Goal: Entertainment & Leisure: Browse casually

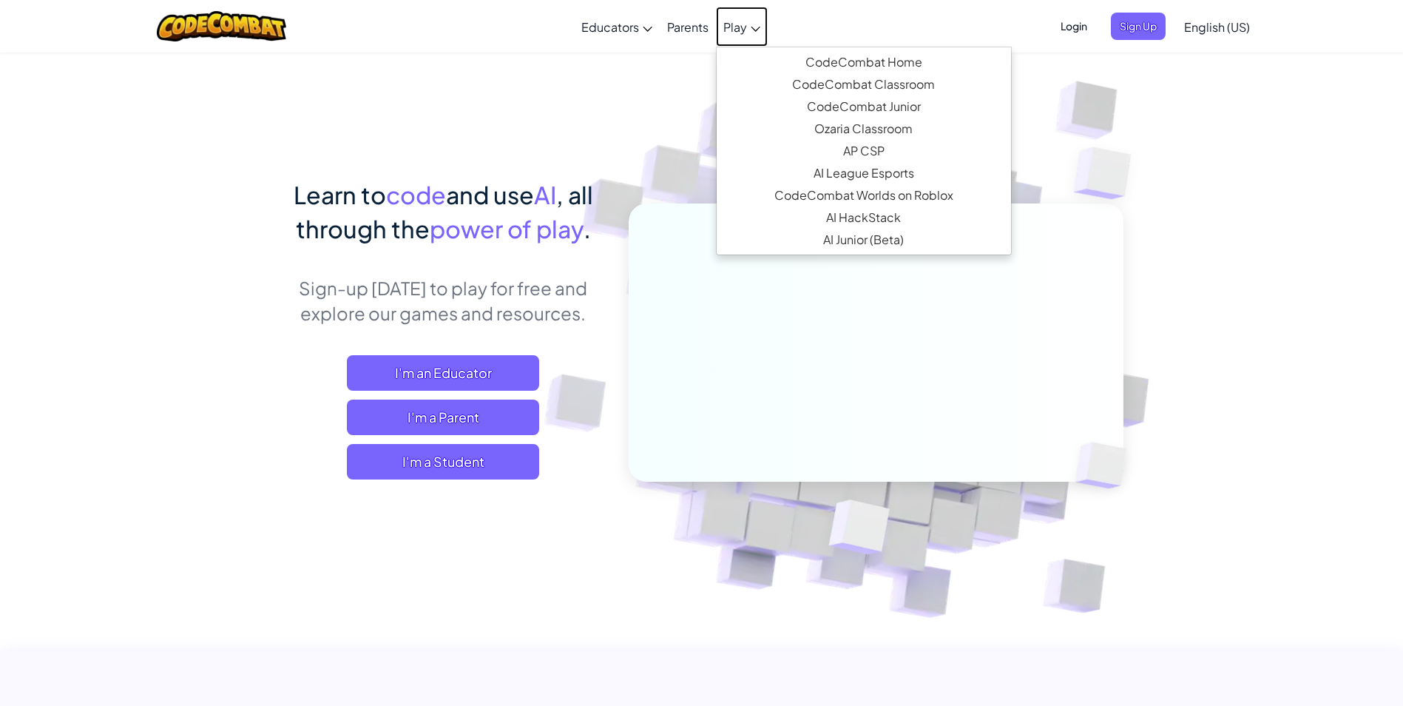
click at [735, 25] on span "Play" at bounding box center [735, 27] width 24 height 16
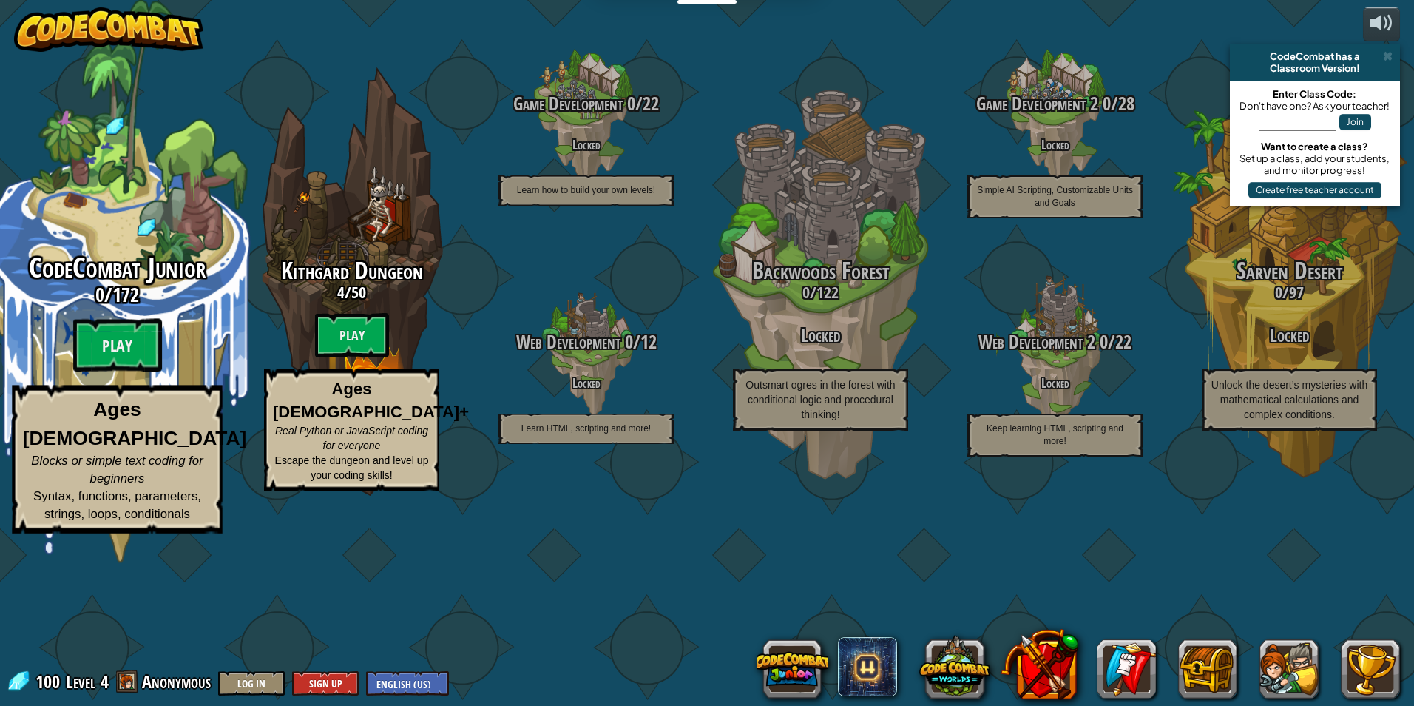
click at [114, 342] on div "CodeCombat Junior 0 / 172 Play Ages [DEMOGRAPHIC_DATA] Blocks or simple text co…" at bounding box center [116, 281] width 281 height 563
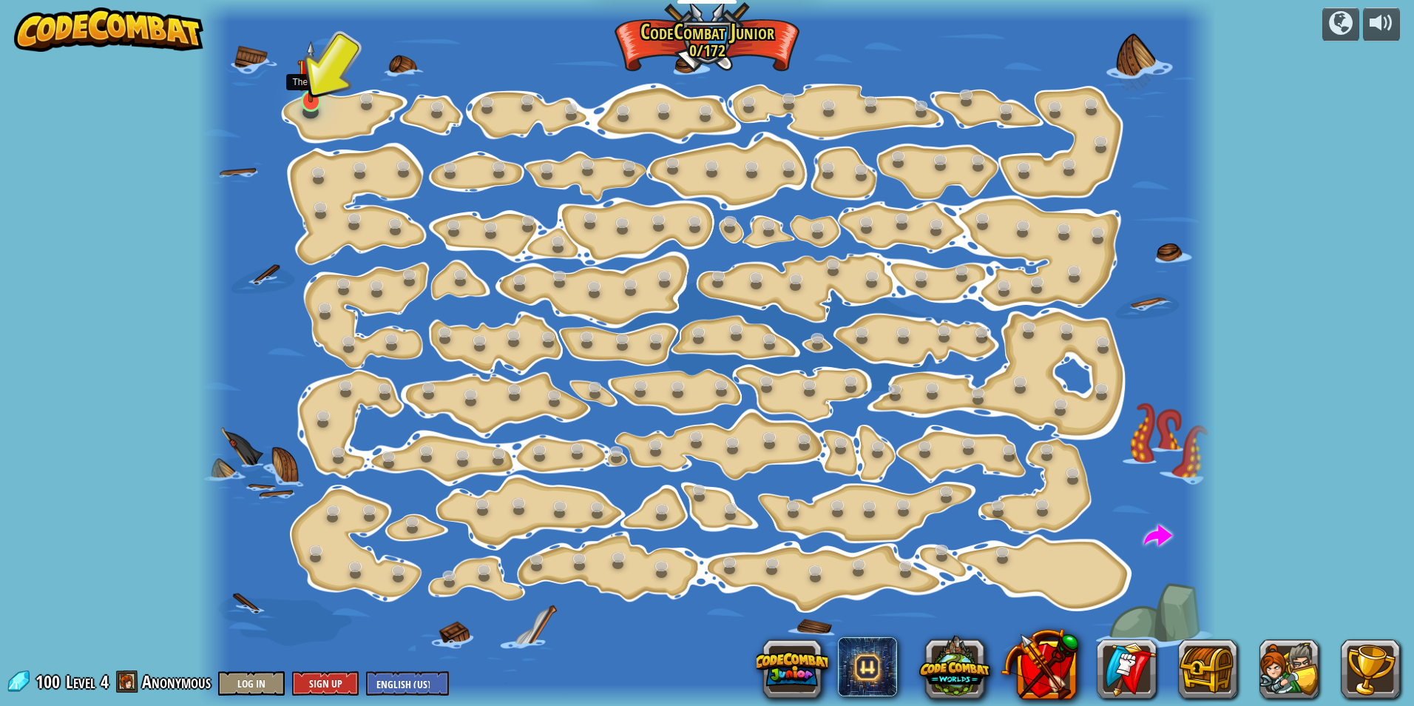
click at [309, 93] on img at bounding box center [310, 72] width 27 height 62
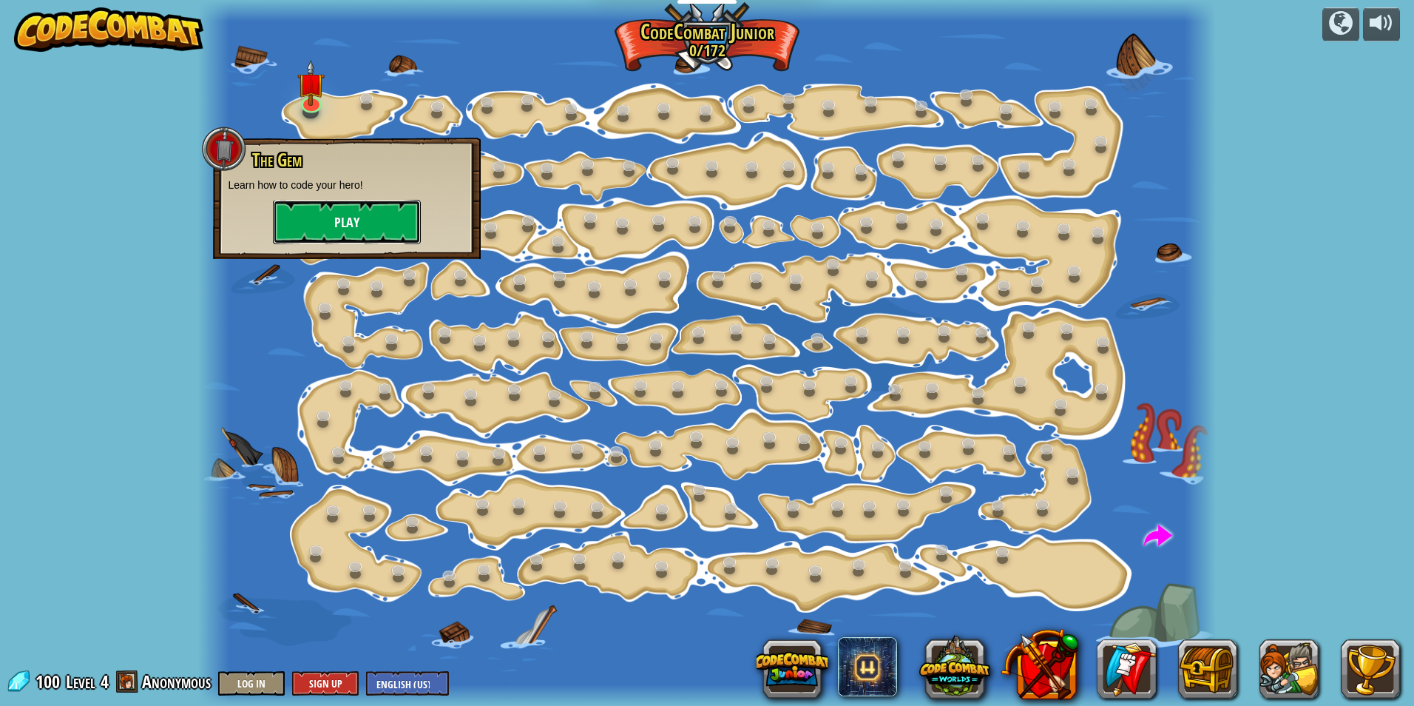
click at [359, 226] on button "Play" at bounding box center [347, 222] width 148 height 44
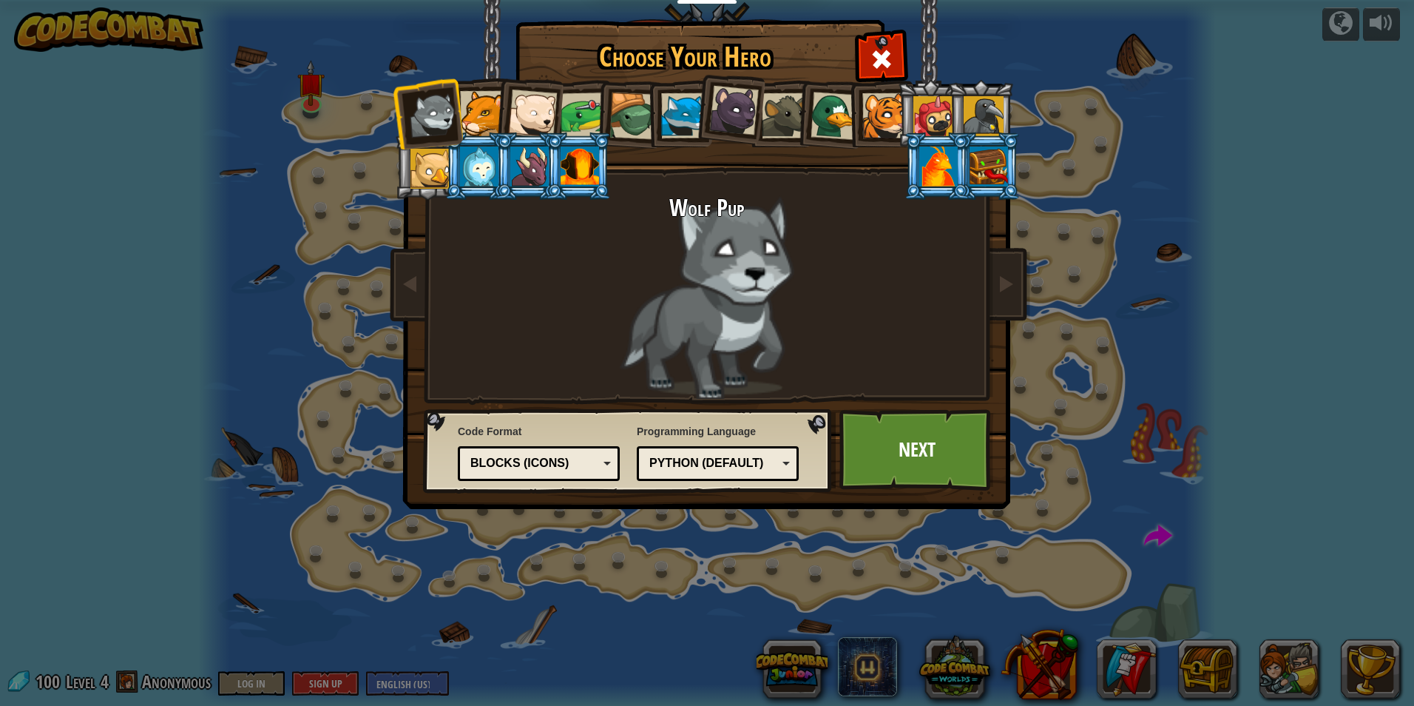
click at [916, 111] on div at bounding box center [934, 116] width 40 height 40
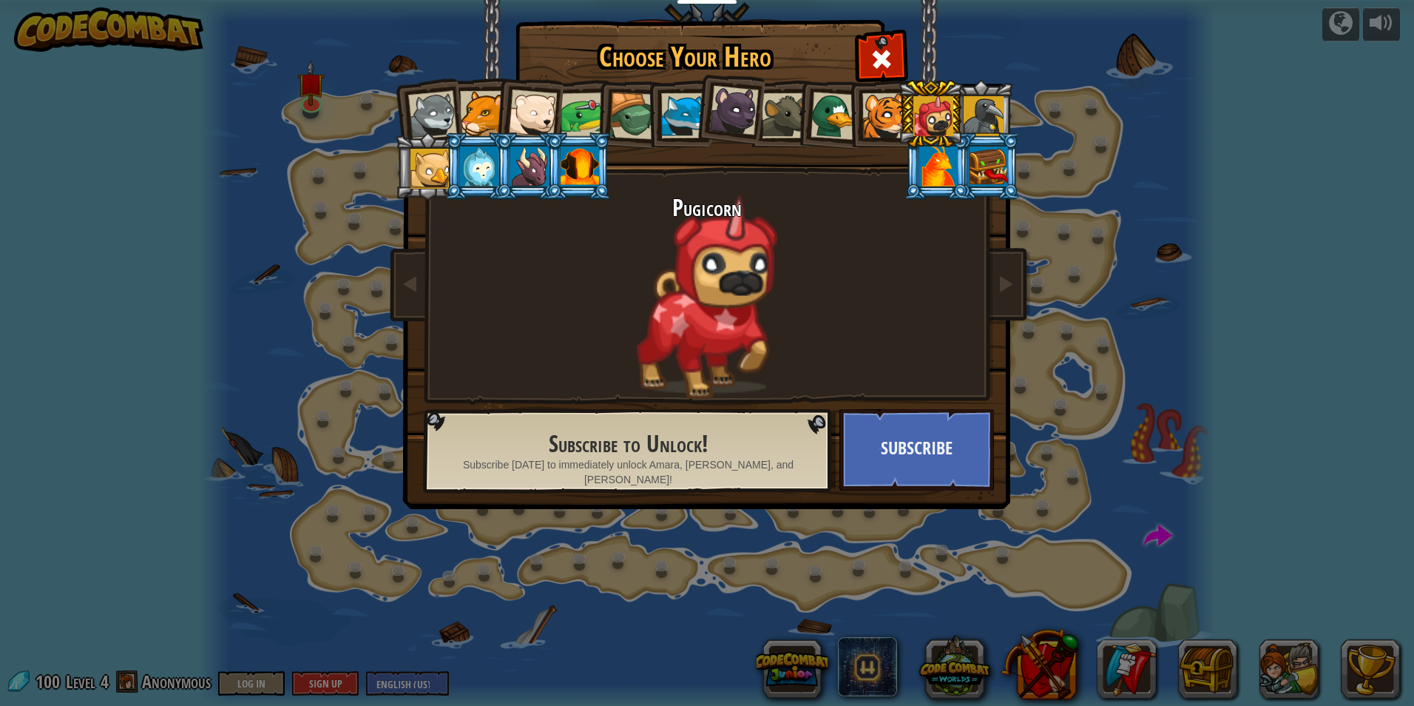
click at [993, 121] on div at bounding box center [984, 116] width 40 height 40
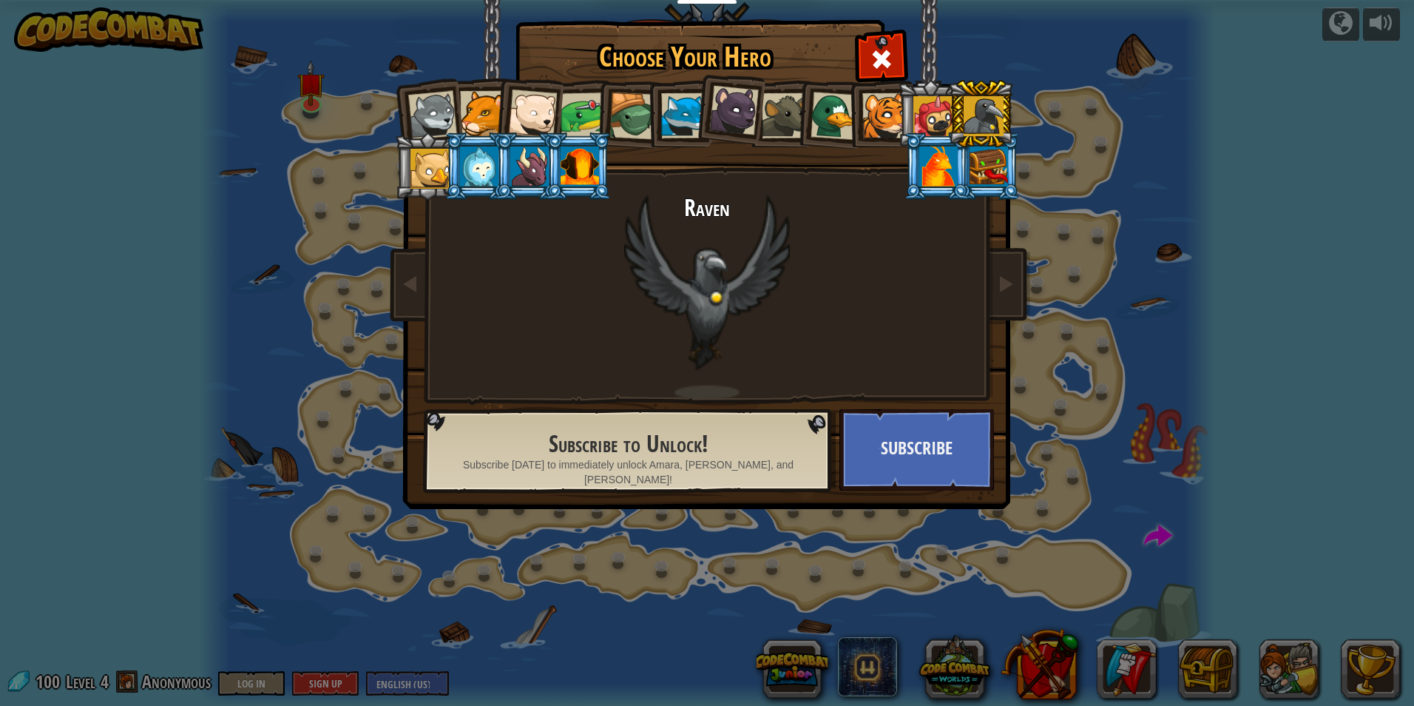
click at [948, 169] on div at bounding box center [938, 166] width 38 height 40
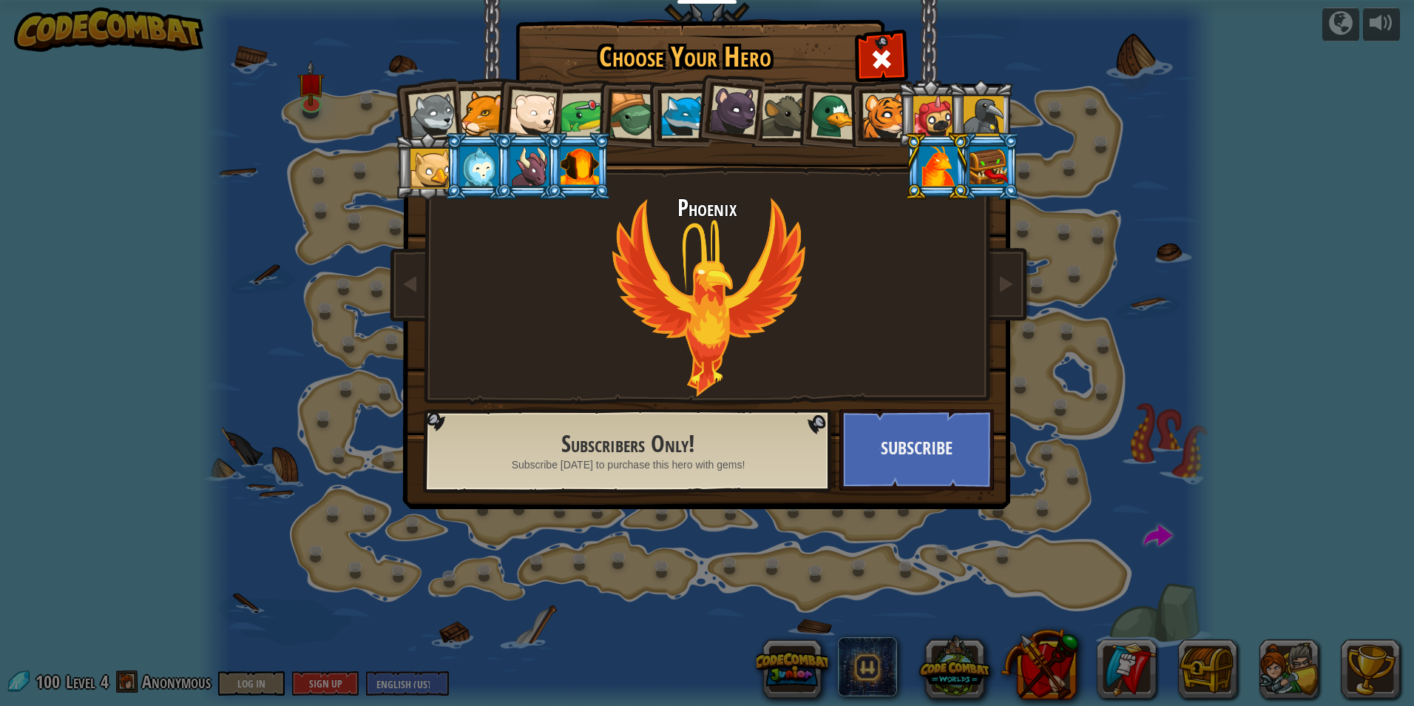
click at [989, 172] on div at bounding box center [989, 166] width 38 height 40
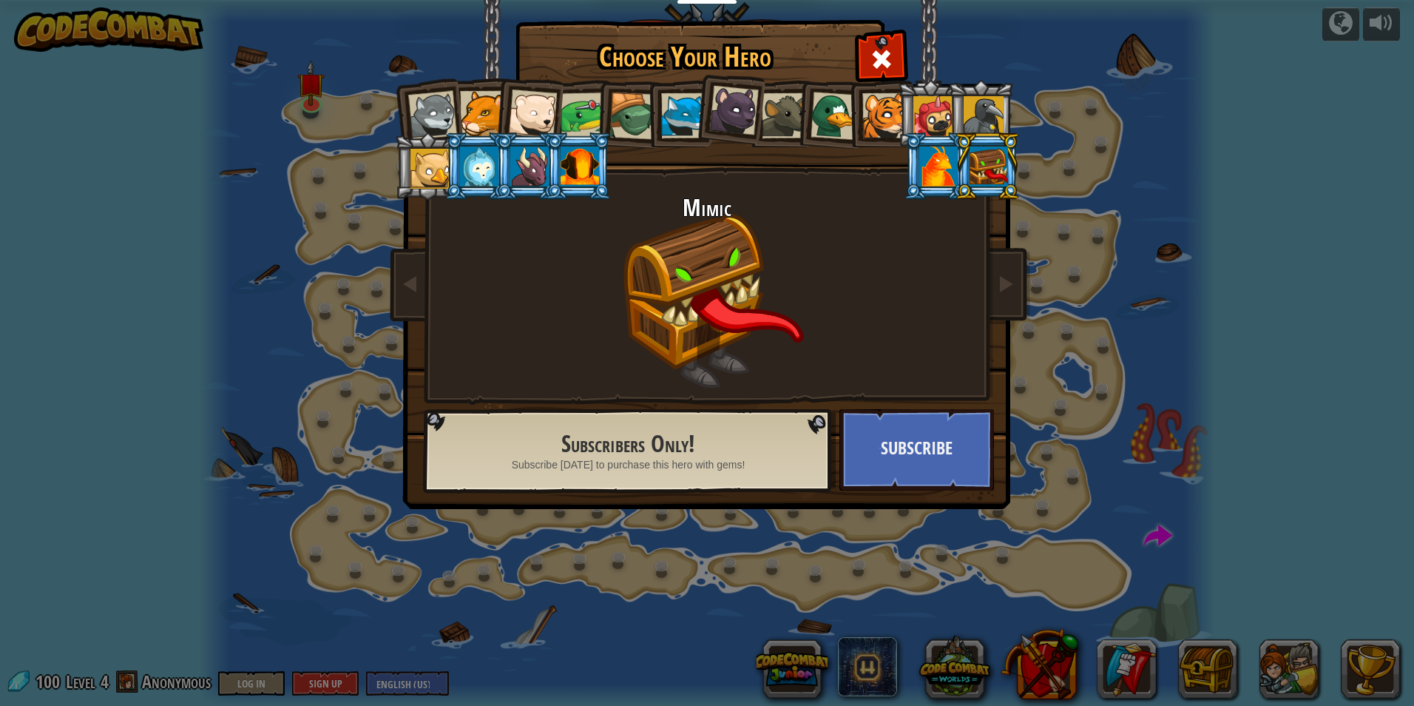
click at [558, 158] on li at bounding box center [578, 165] width 67 height 67
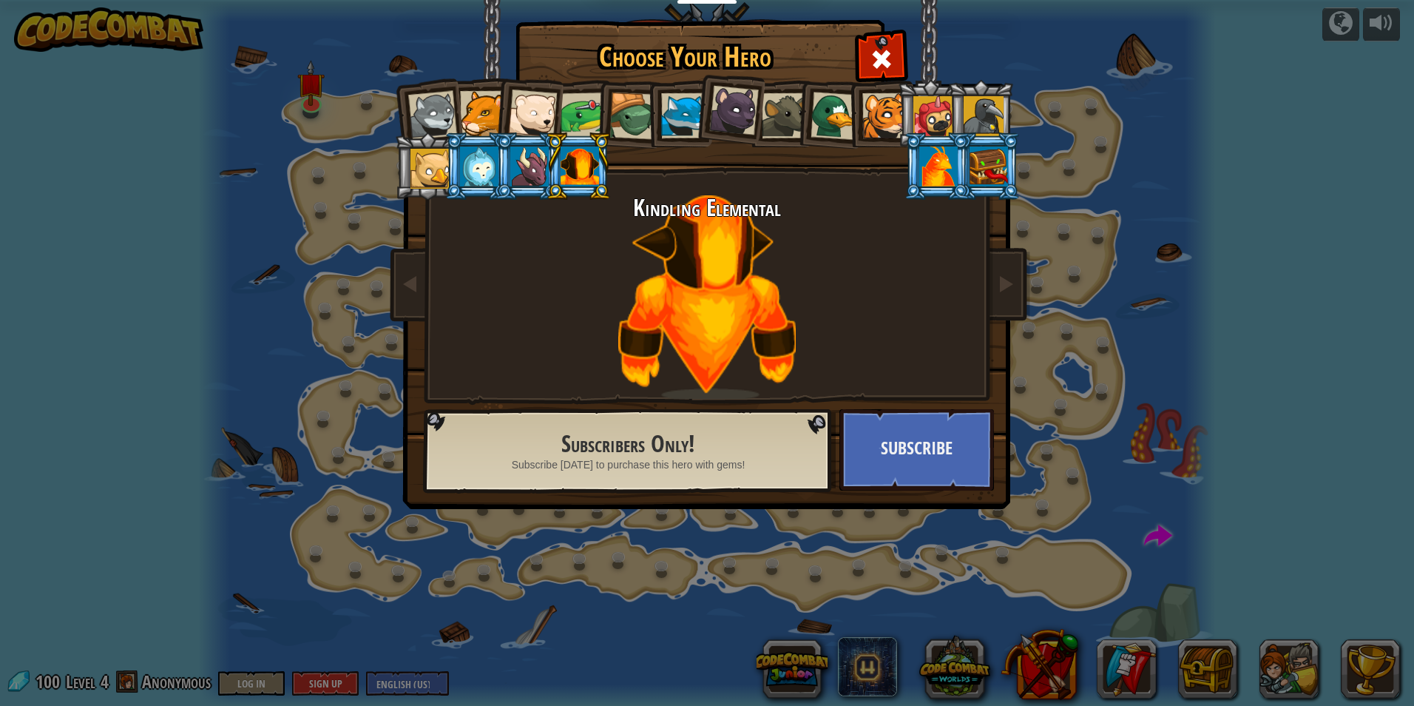
click at [536, 156] on div at bounding box center [529, 166] width 38 height 40
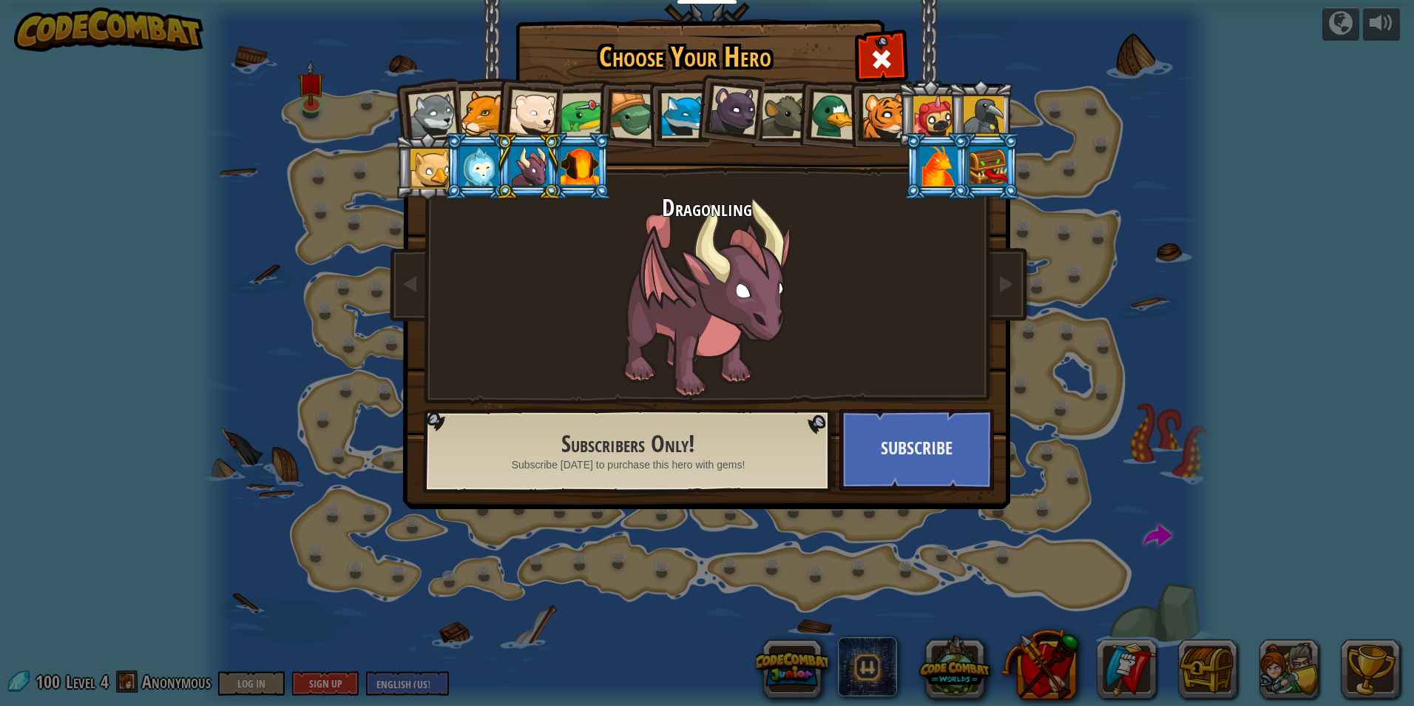
click at [482, 166] on div at bounding box center [479, 166] width 38 height 40
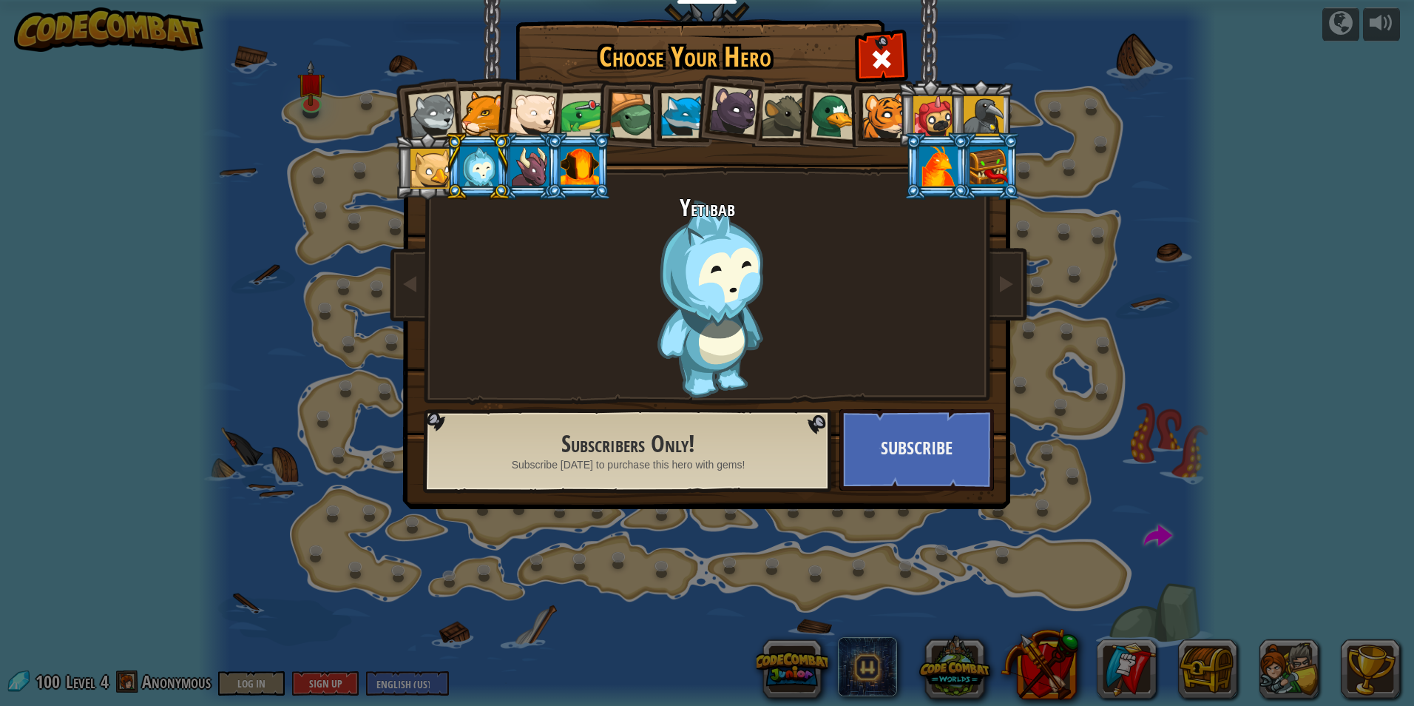
click at [439, 163] on div at bounding box center [431, 169] width 40 height 40
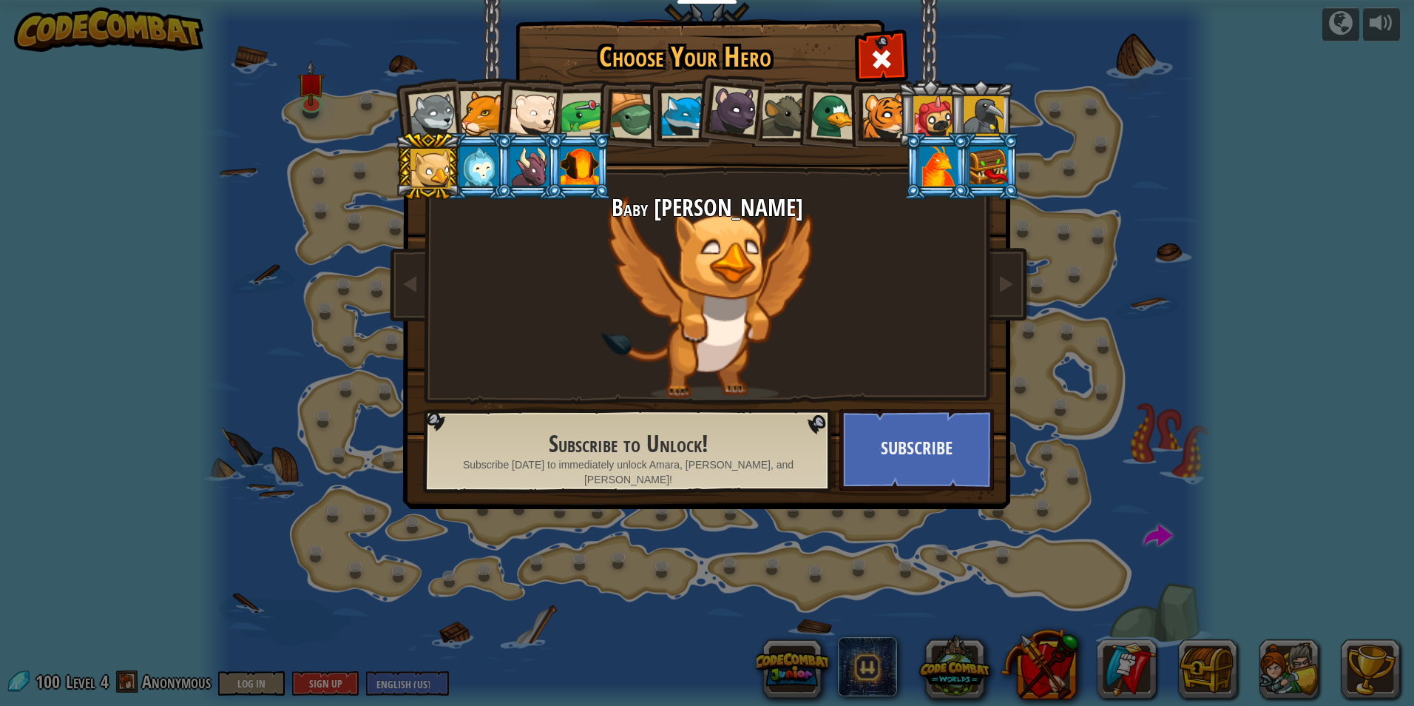
click at [442, 118] on div at bounding box center [432, 115] width 49 height 49
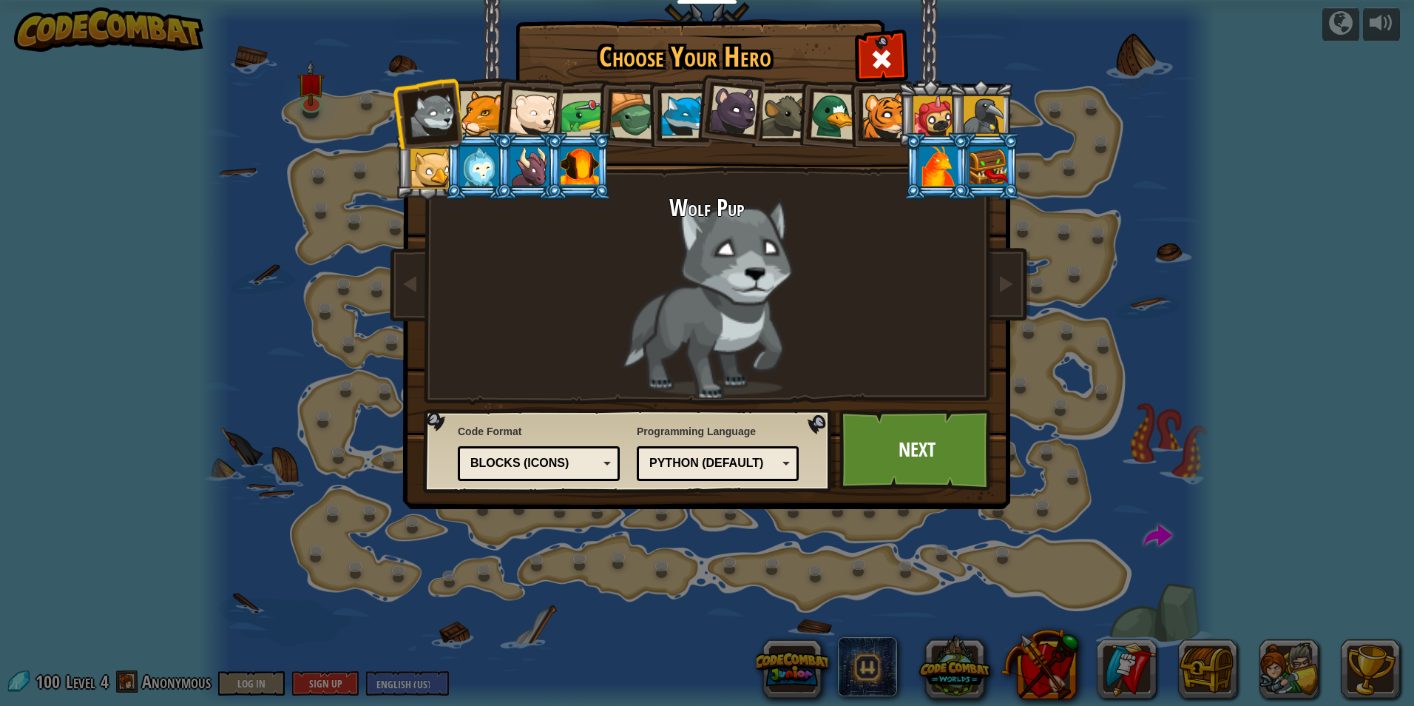
click at [676, 112] on div at bounding box center [683, 115] width 45 height 45
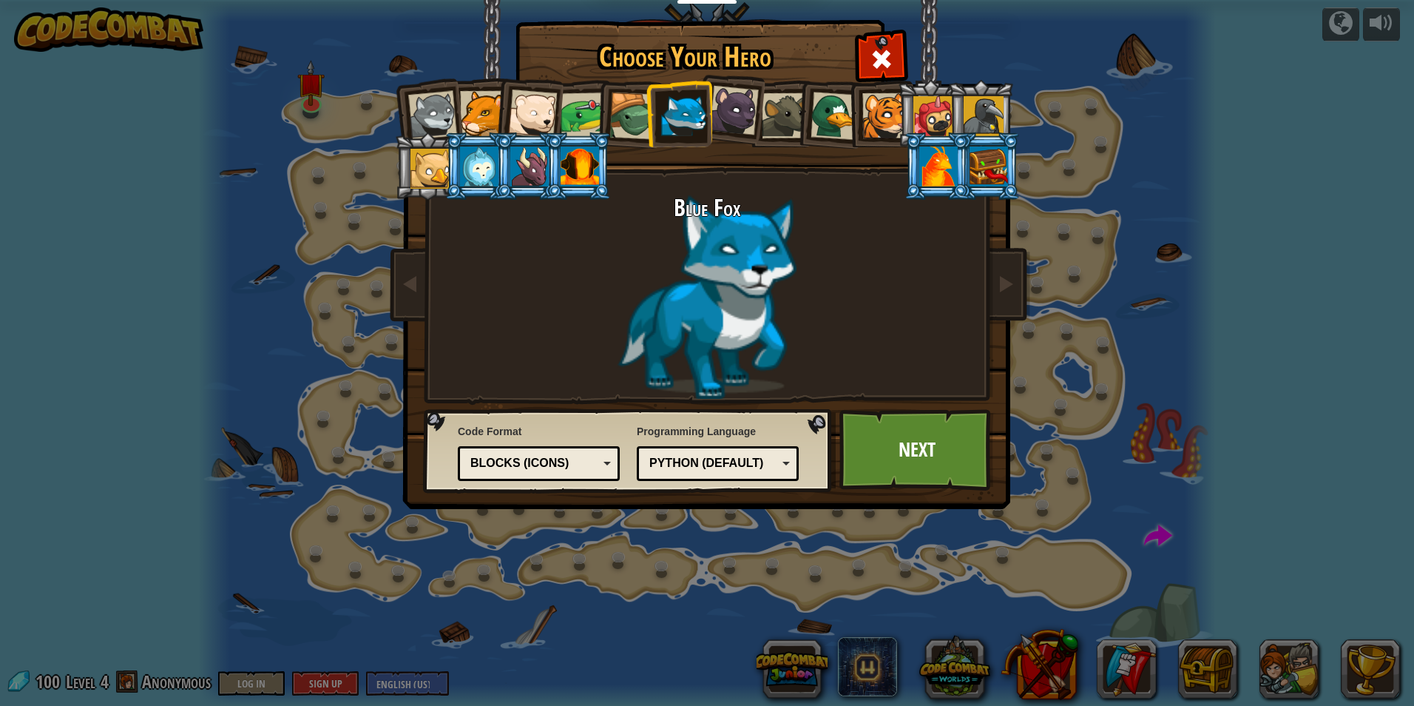
click at [721, 115] on div at bounding box center [734, 111] width 50 height 50
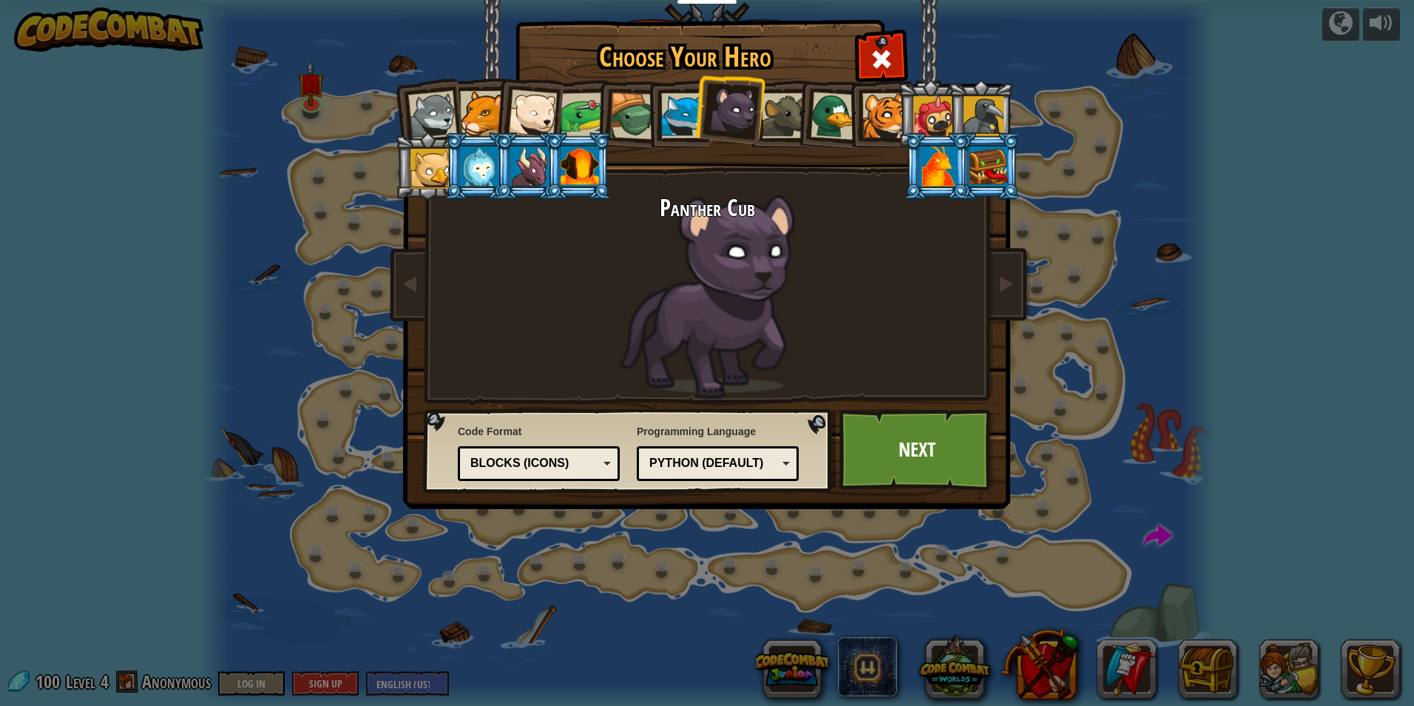
click at [772, 114] on div at bounding box center [784, 115] width 45 height 45
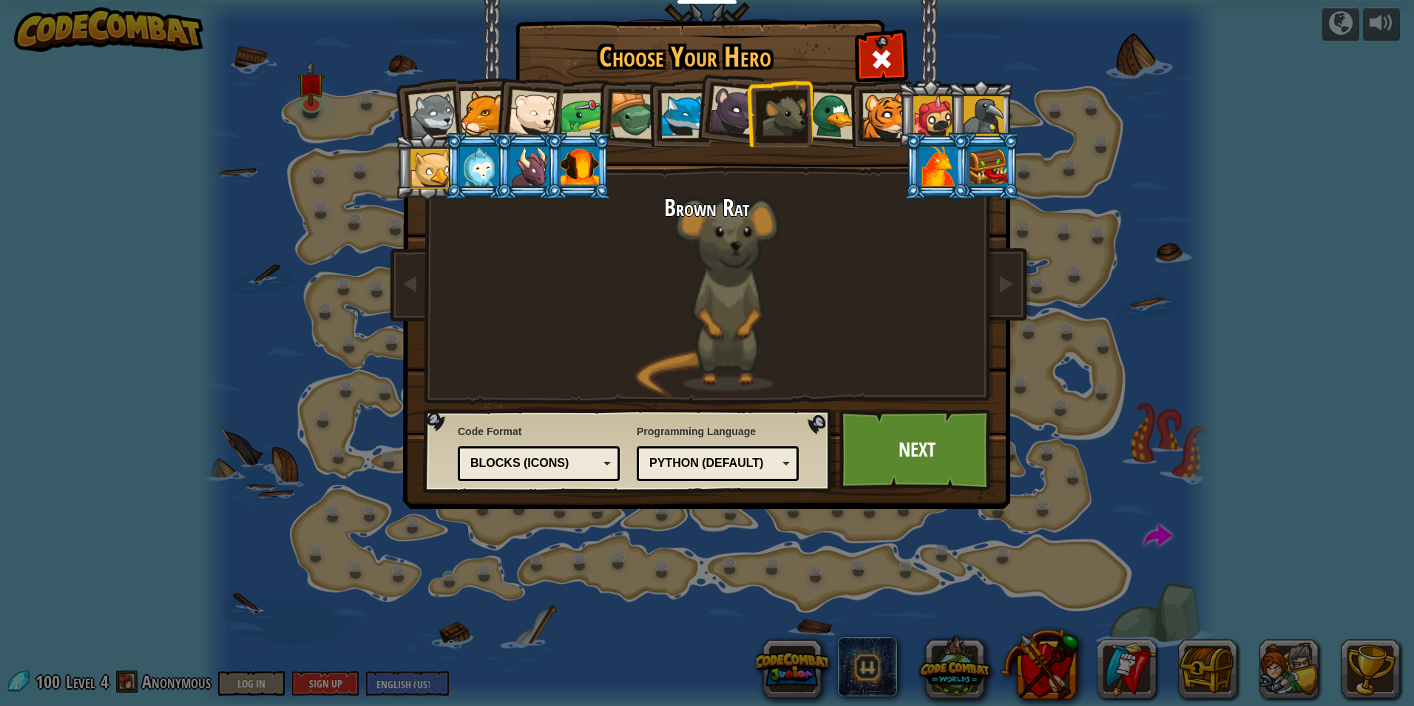
click at [803, 112] on div at bounding box center [784, 115] width 45 height 45
click at [817, 116] on div at bounding box center [835, 116] width 48 height 48
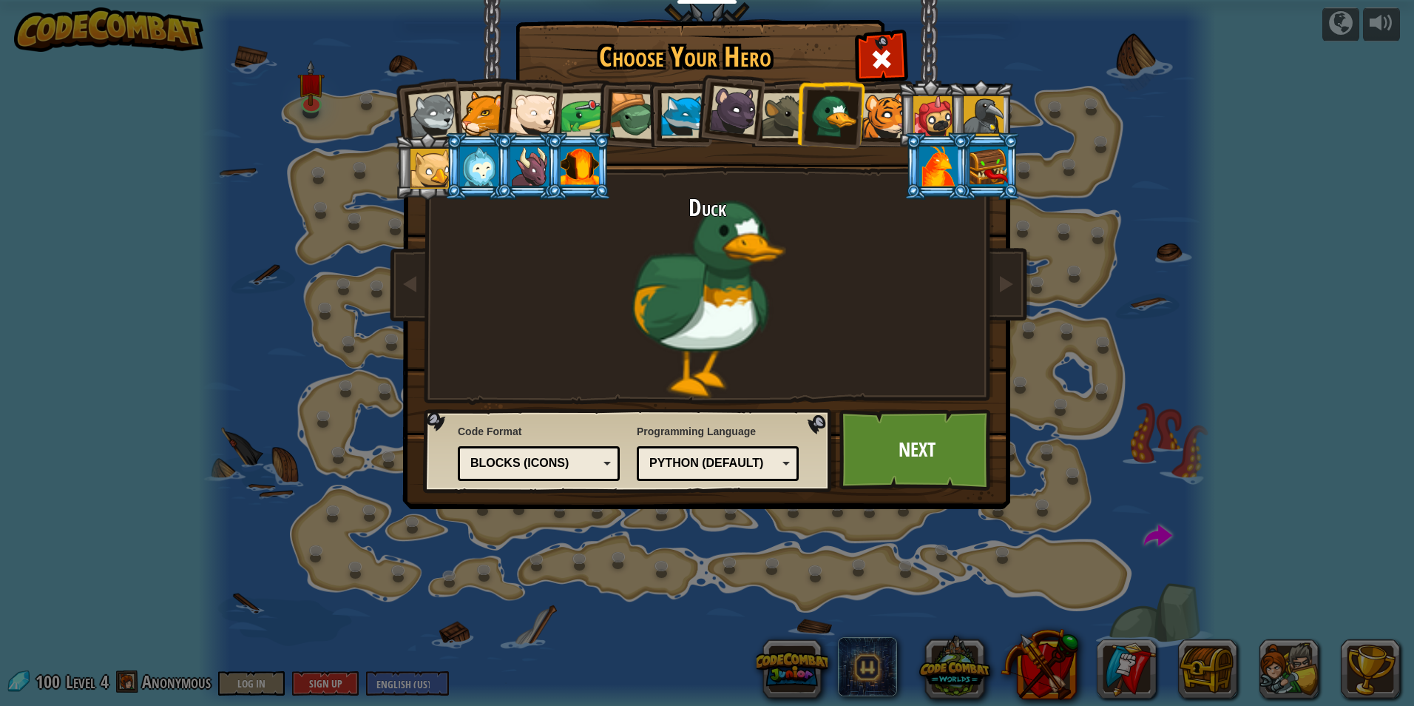
click at [868, 112] on div at bounding box center [884, 115] width 45 height 45
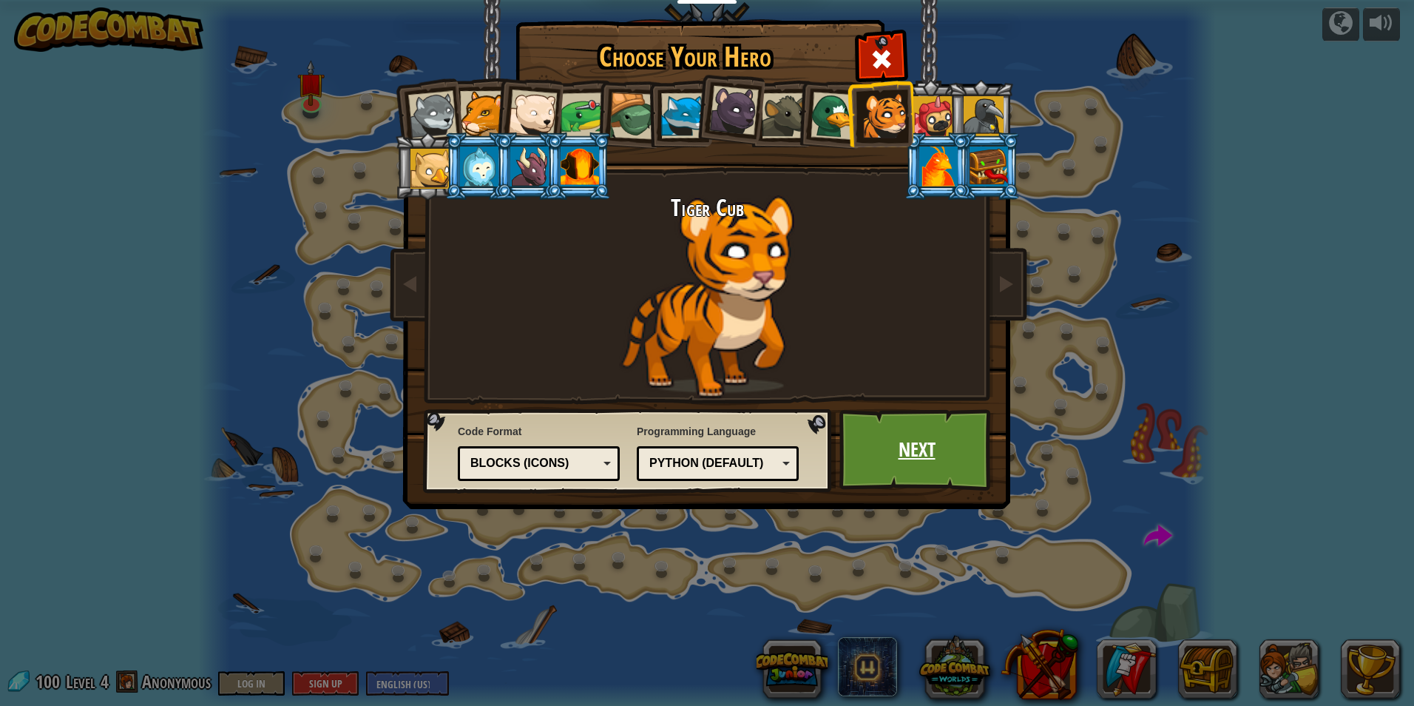
click at [884, 488] on link "Next" at bounding box center [917, 449] width 155 height 81
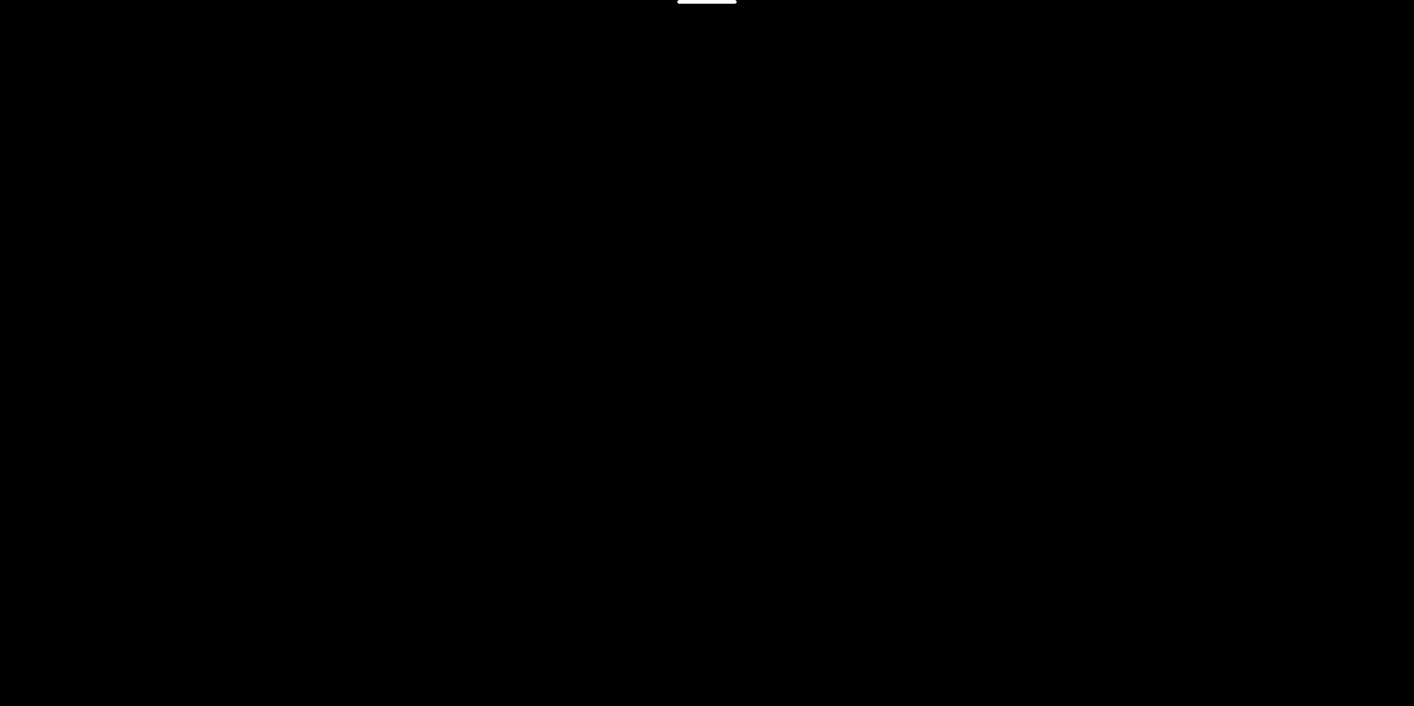
click at [884, 448] on div "The Gem Goals Start Level Error loading from server. Try refreshing the page. Y…" at bounding box center [707, 353] width 1414 height 706
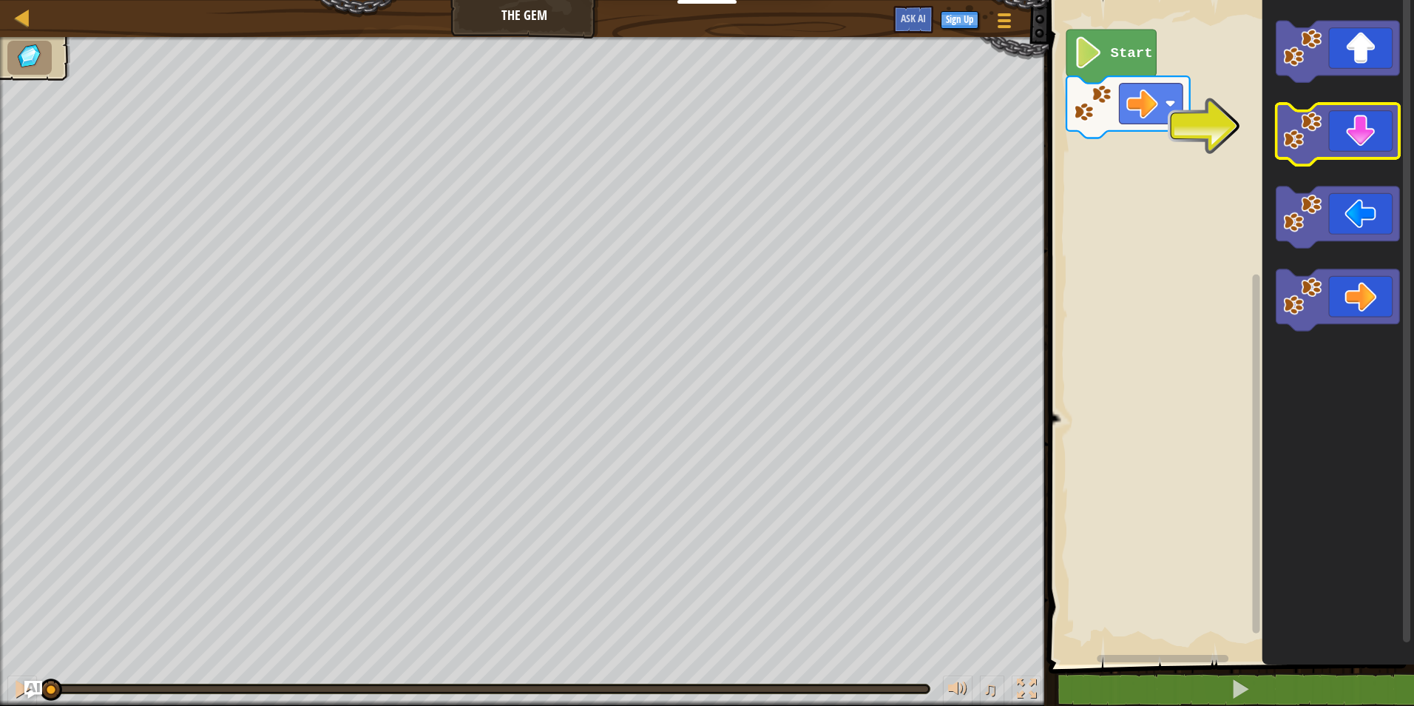
click at [1360, 123] on icon "Blockly Workspace" at bounding box center [1339, 134] width 124 height 61
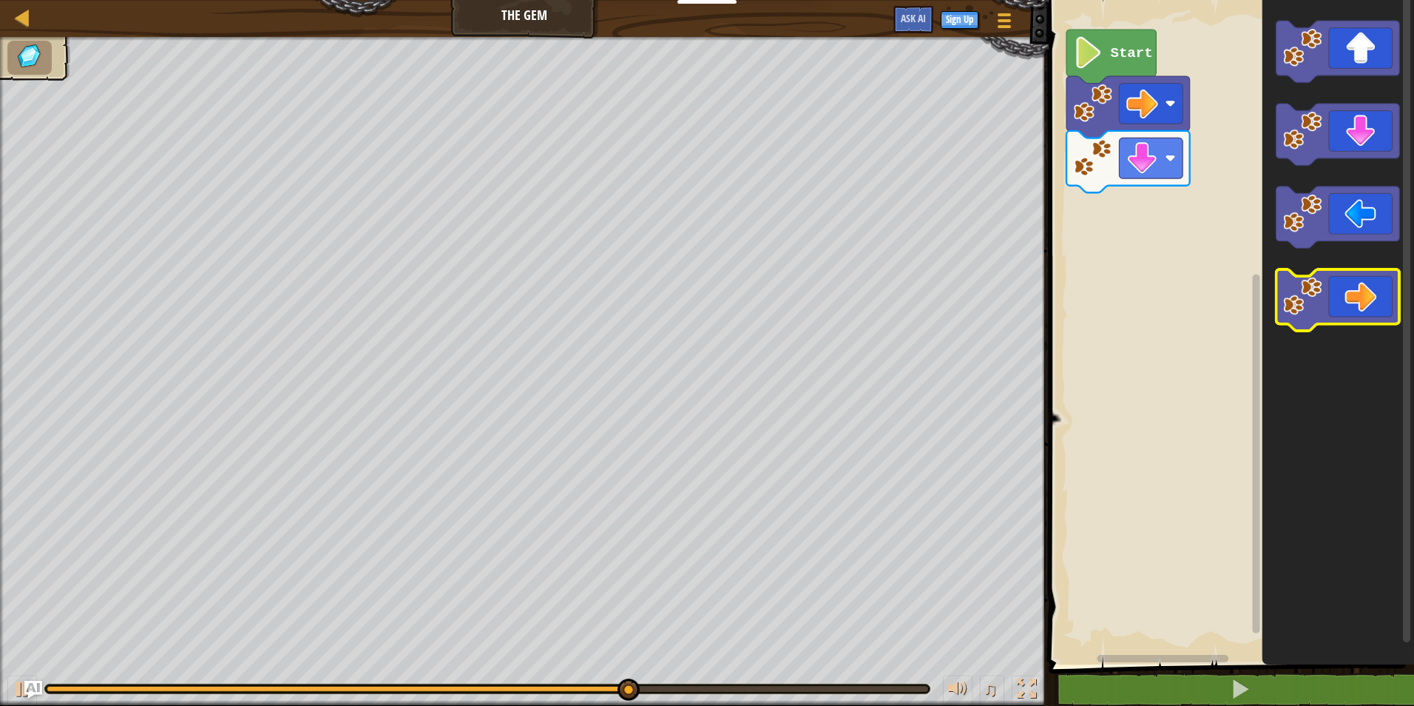
click at [1340, 290] on icon "Blockly Workspace" at bounding box center [1339, 299] width 124 height 61
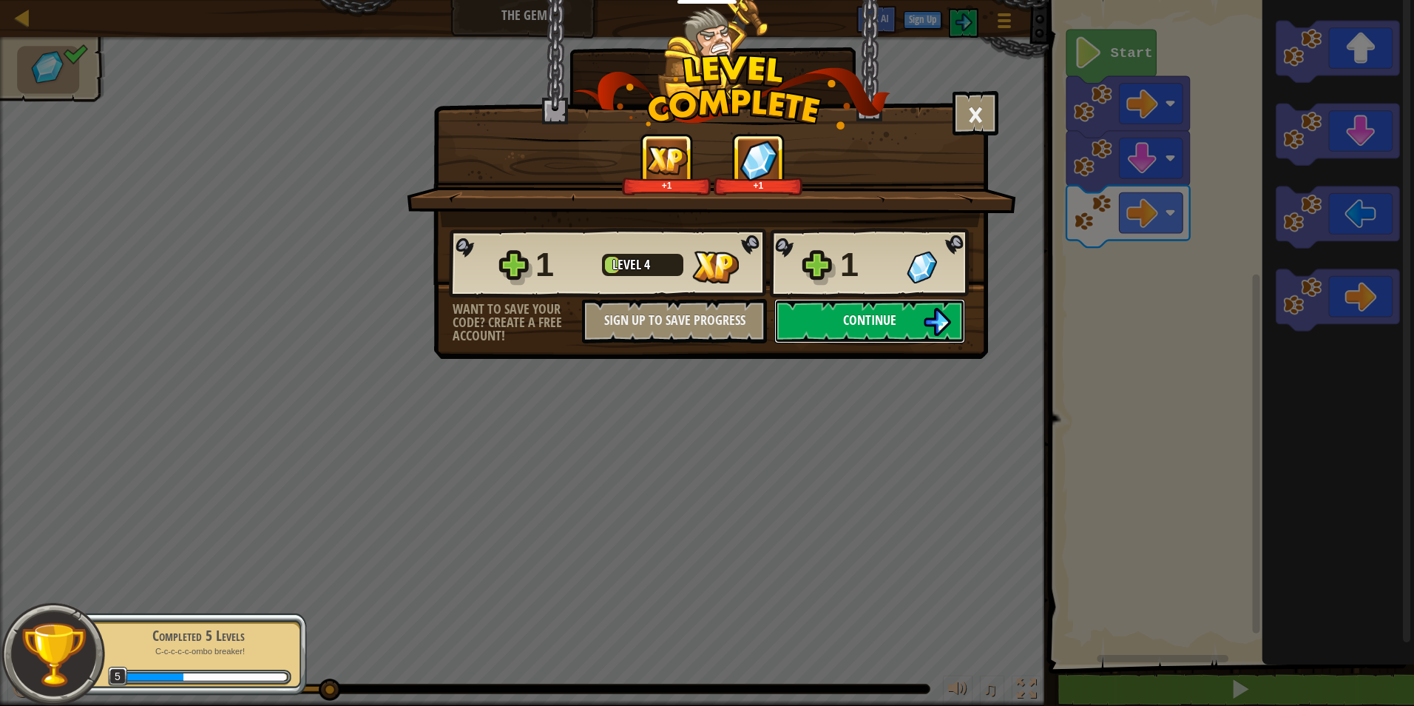
click at [906, 314] on button "Continue" at bounding box center [869, 321] width 191 height 44
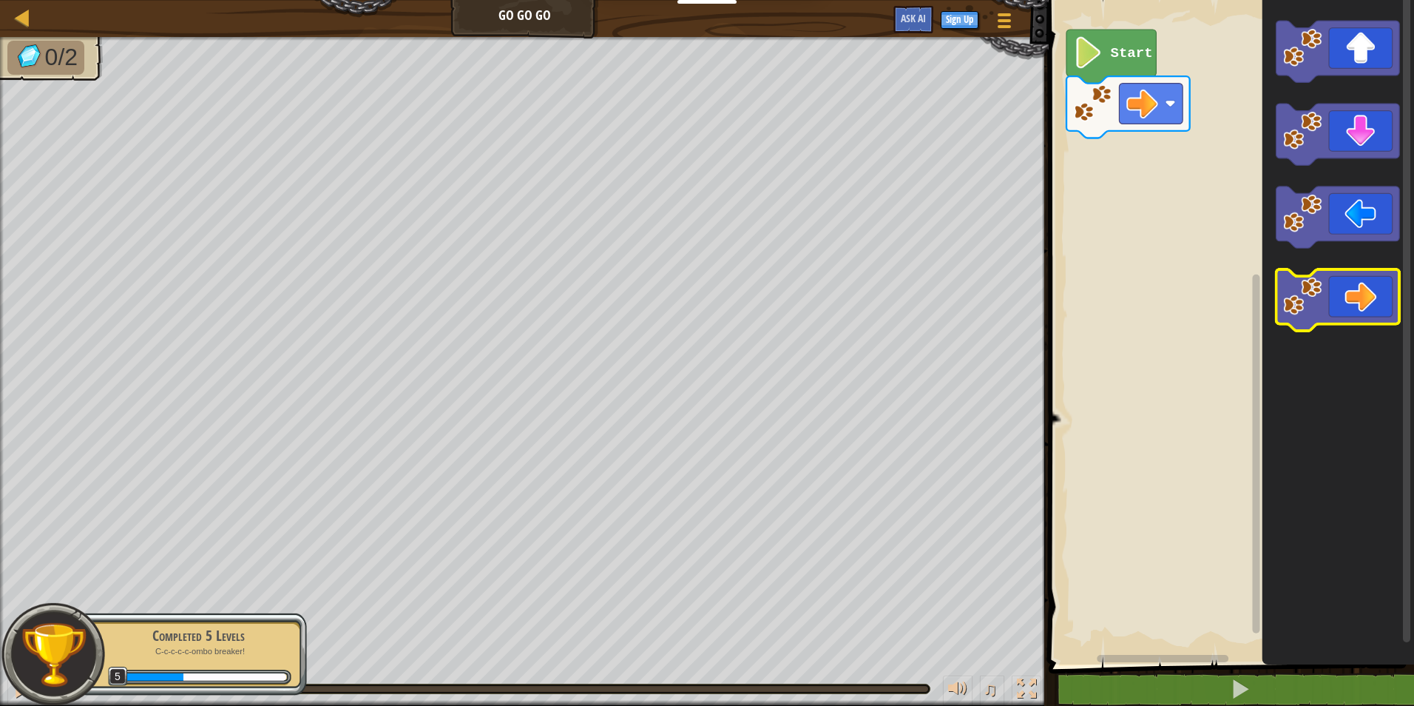
click at [1348, 304] on icon "Blockly Workspace" at bounding box center [1339, 299] width 124 height 61
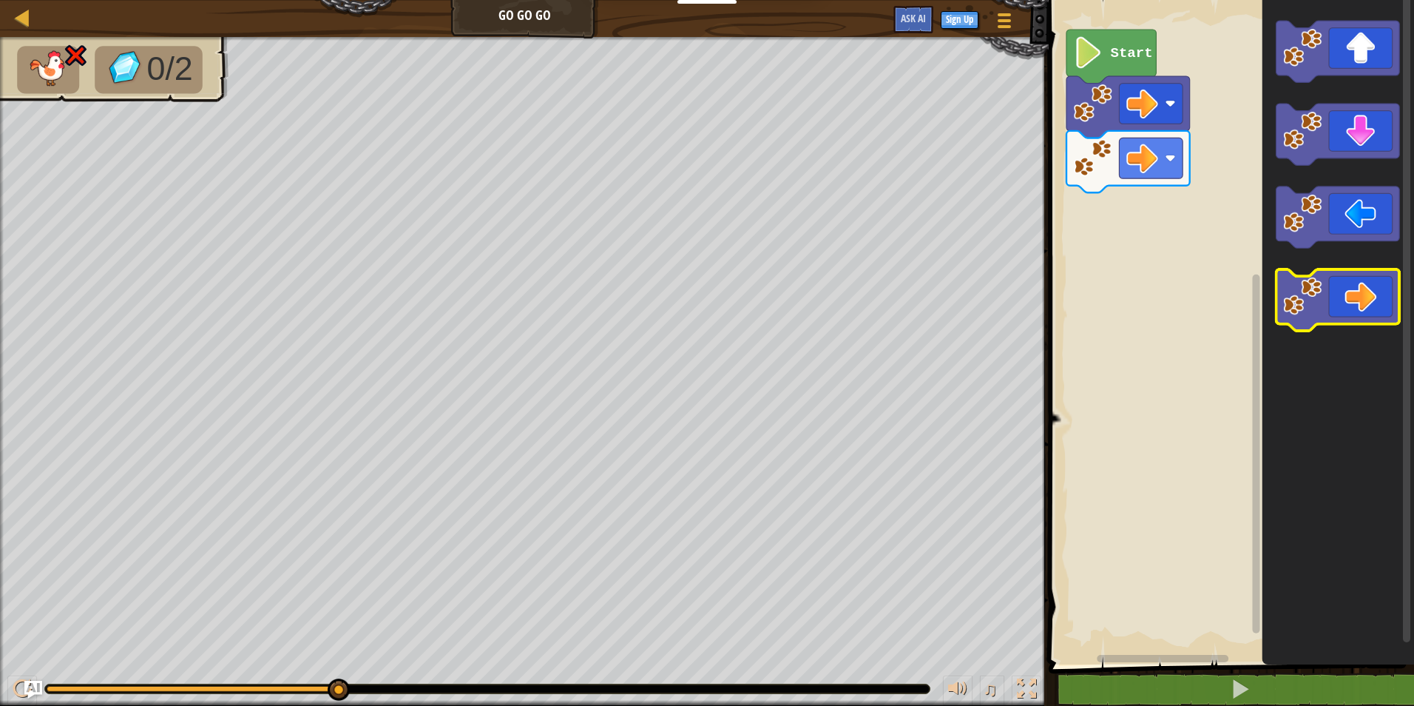
click at [1358, 300] on icon "Blockly Workspace" at bounding box center [1339, 299] width 124 height 61
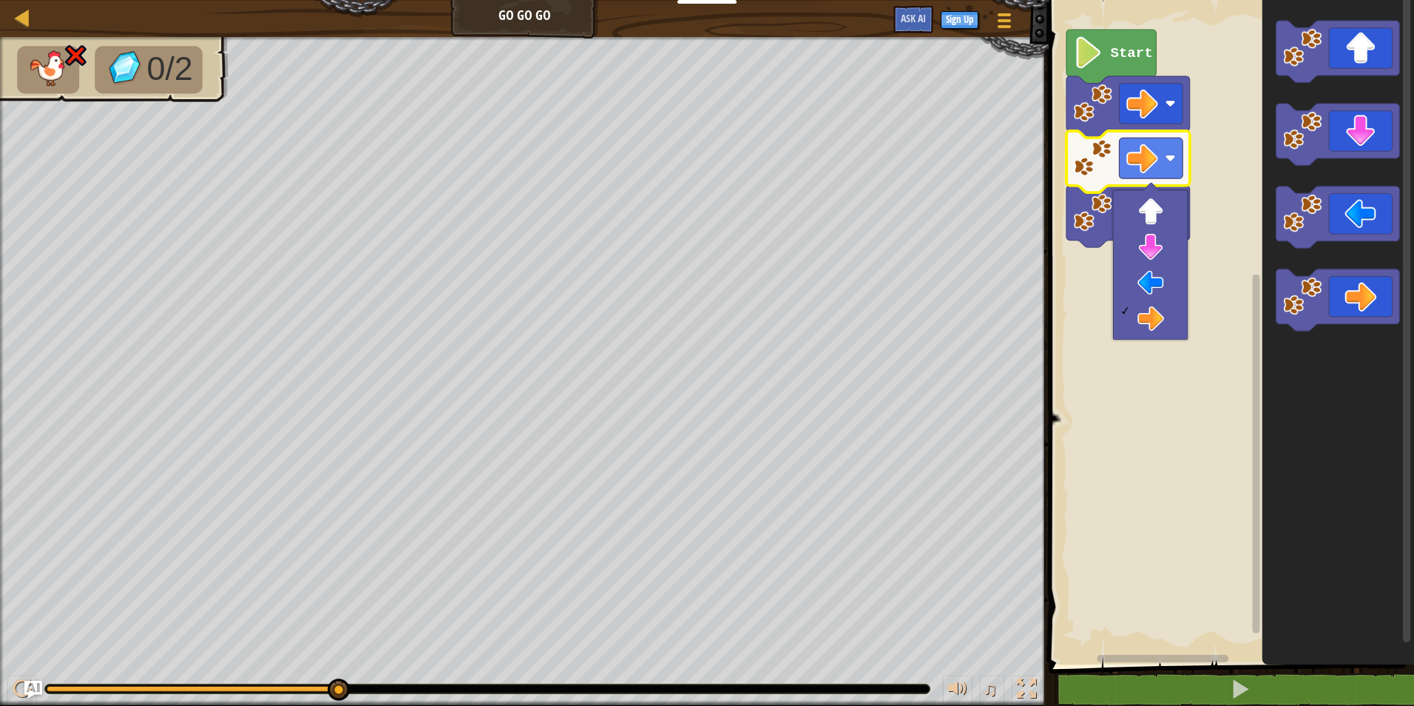
click at [1235, 229] on rect "Blockly Workspace" at bounding box center [1229, 329] width 370 height 672
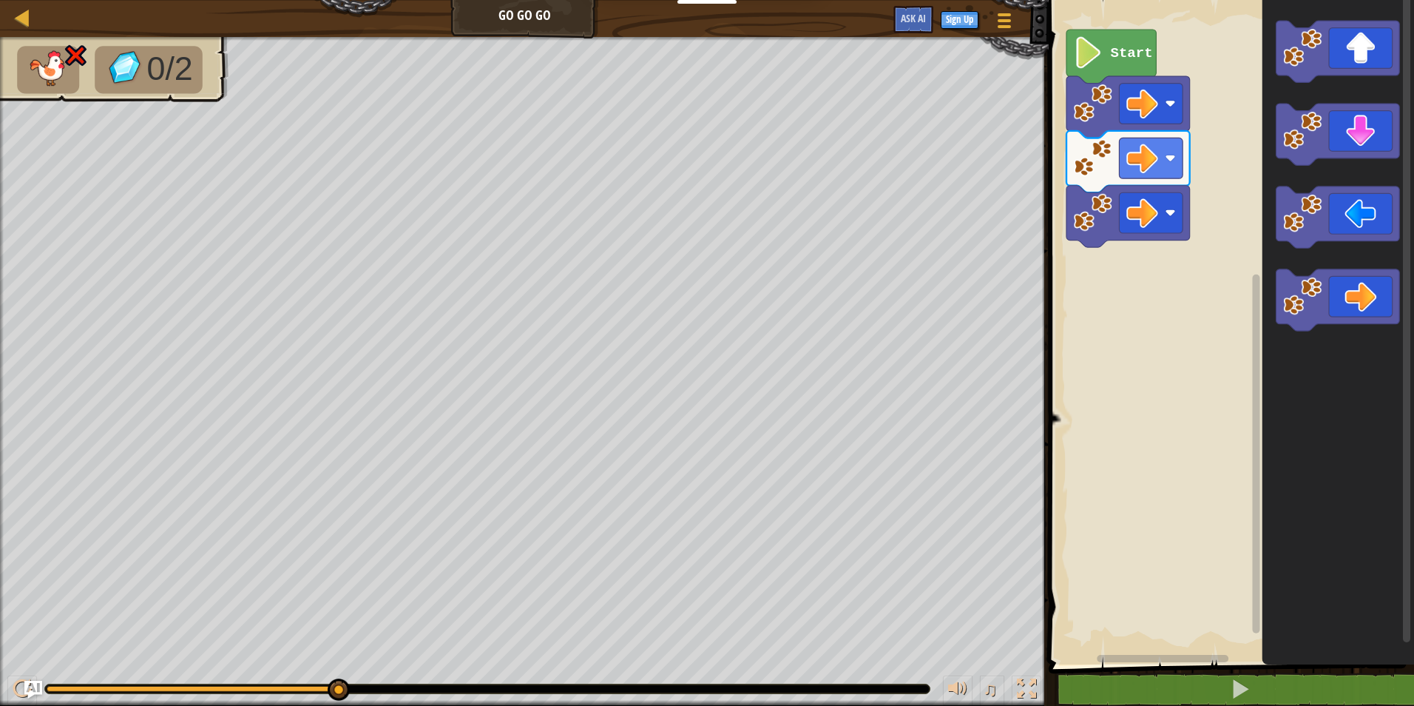
click at [1093, 57] on image "Blockly Workspace" at bounding box center [1089, 53] width 30 height 32
click at [49, 684] on div at bounding box center [487, 688] width 885 height 9
click at [48, 684] on div at bounding box center [487, 688] width 885 height 9
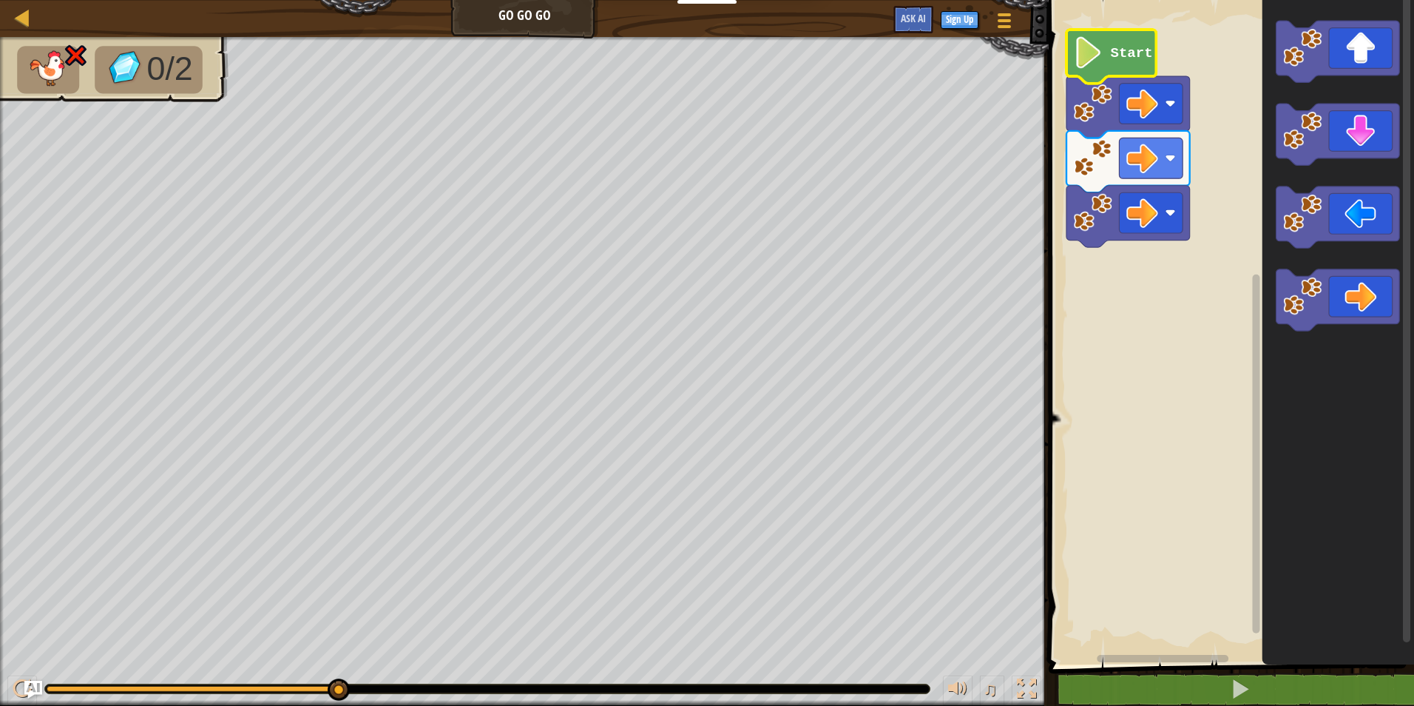
click at [49, 684] on div at bounding box center [487, 688] width 885 height 9
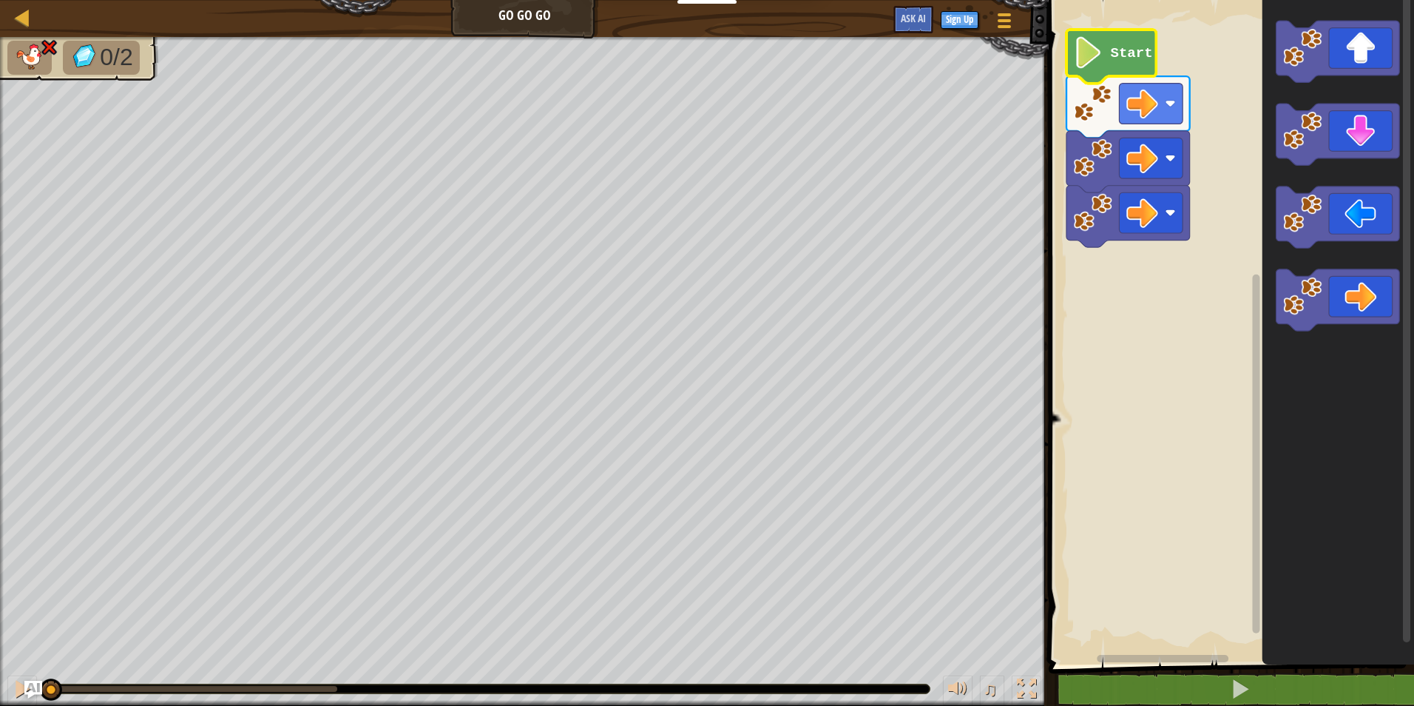
drag, startPoint x: 335, startPoint y: 686, endPoint x: 46, endPoint y: 676, distance: 289.4
click at [46, 676] on div "♫" at bounding box center [524, 685] width 1049 height 44
click at [1157, 106] on image "Blockly Workspace" at bounding box center [1143, 104] width 32 height 32
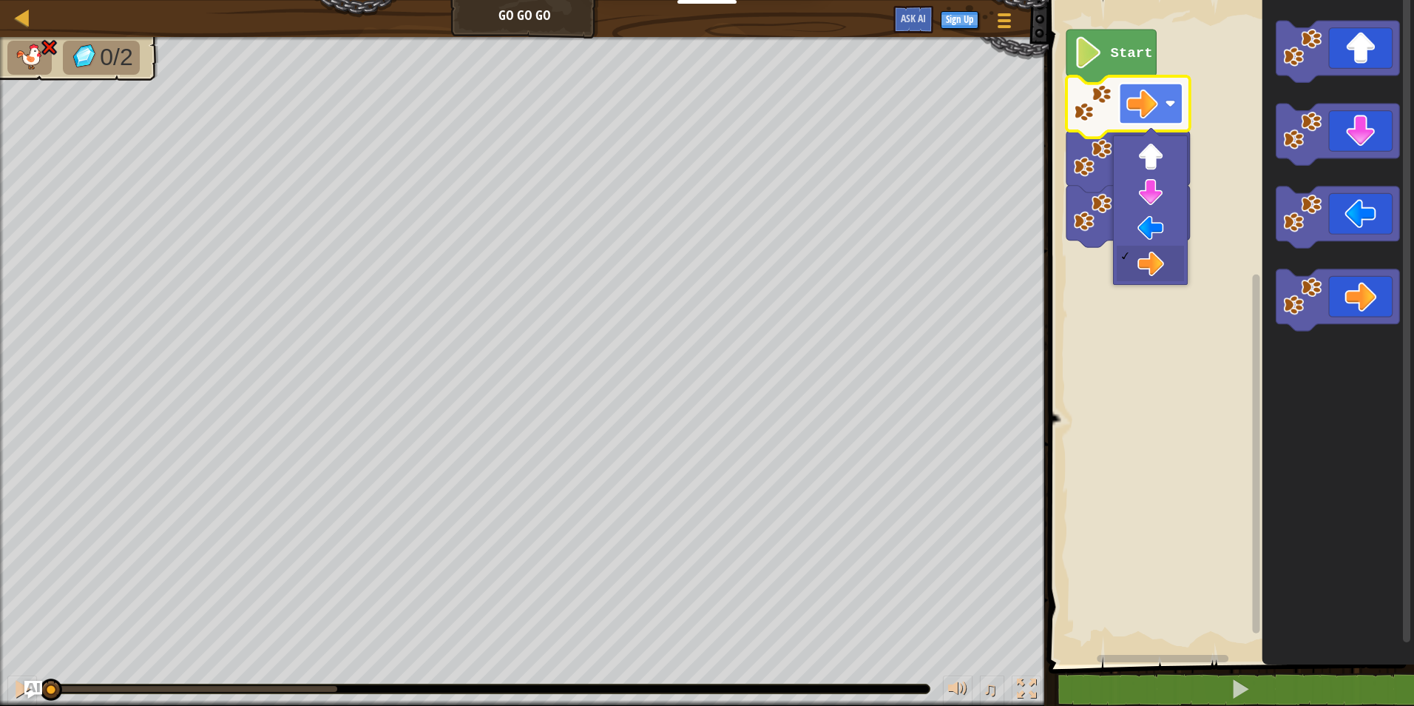
click at [1133, 107] on image "Blockly Workspace" at bounding box center [1143, 104] width 32 height 32
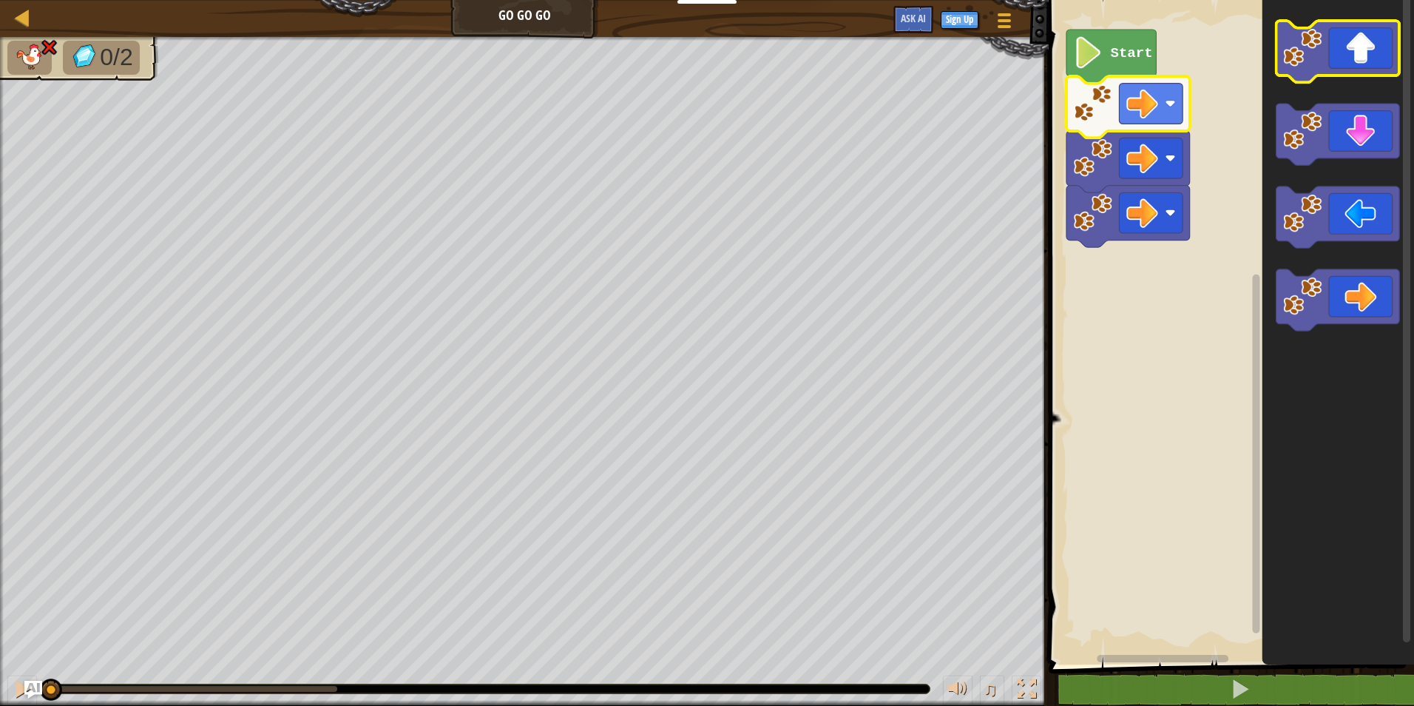
click at [1360, 42] on icon "Blockly Workspace" at bounding box center [1339, 51] width 124 height 61
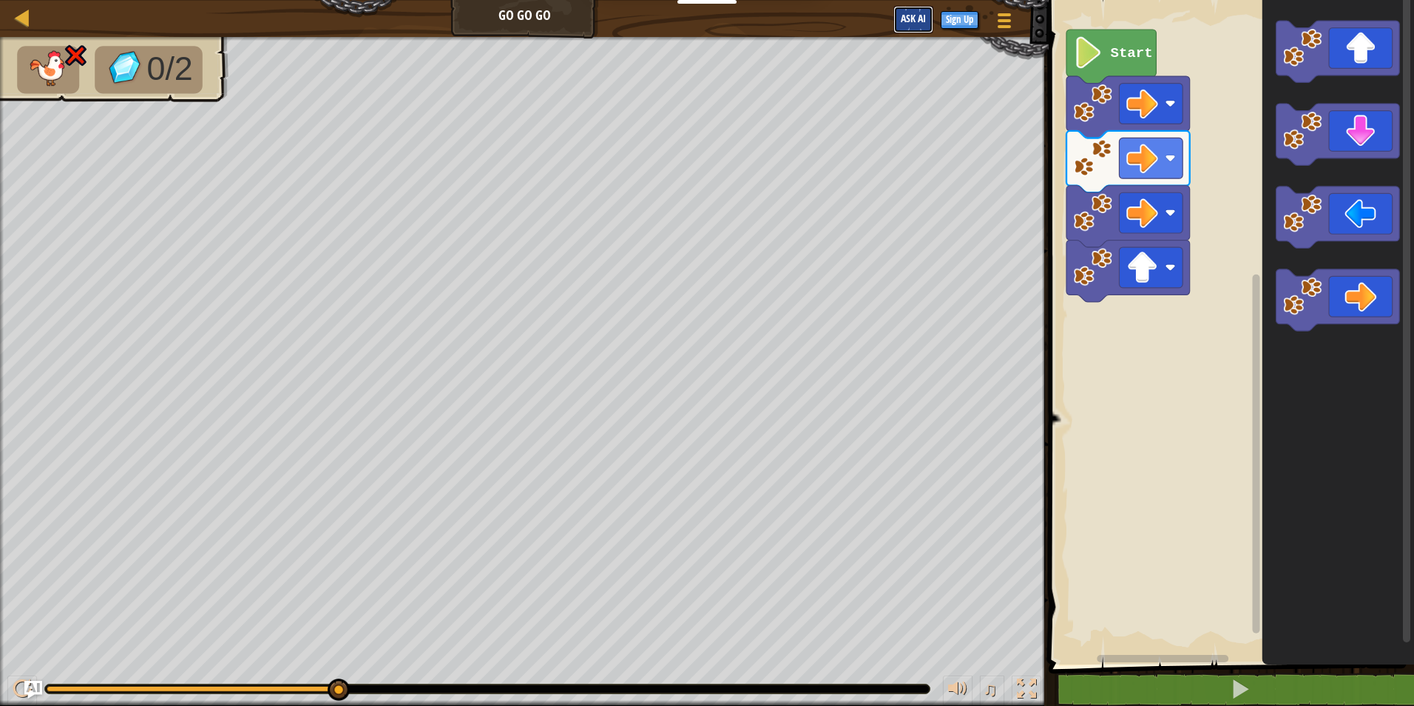
click at [905, 16] on span "Ask AI" at bounding box center [913, 18] width 25 height 14
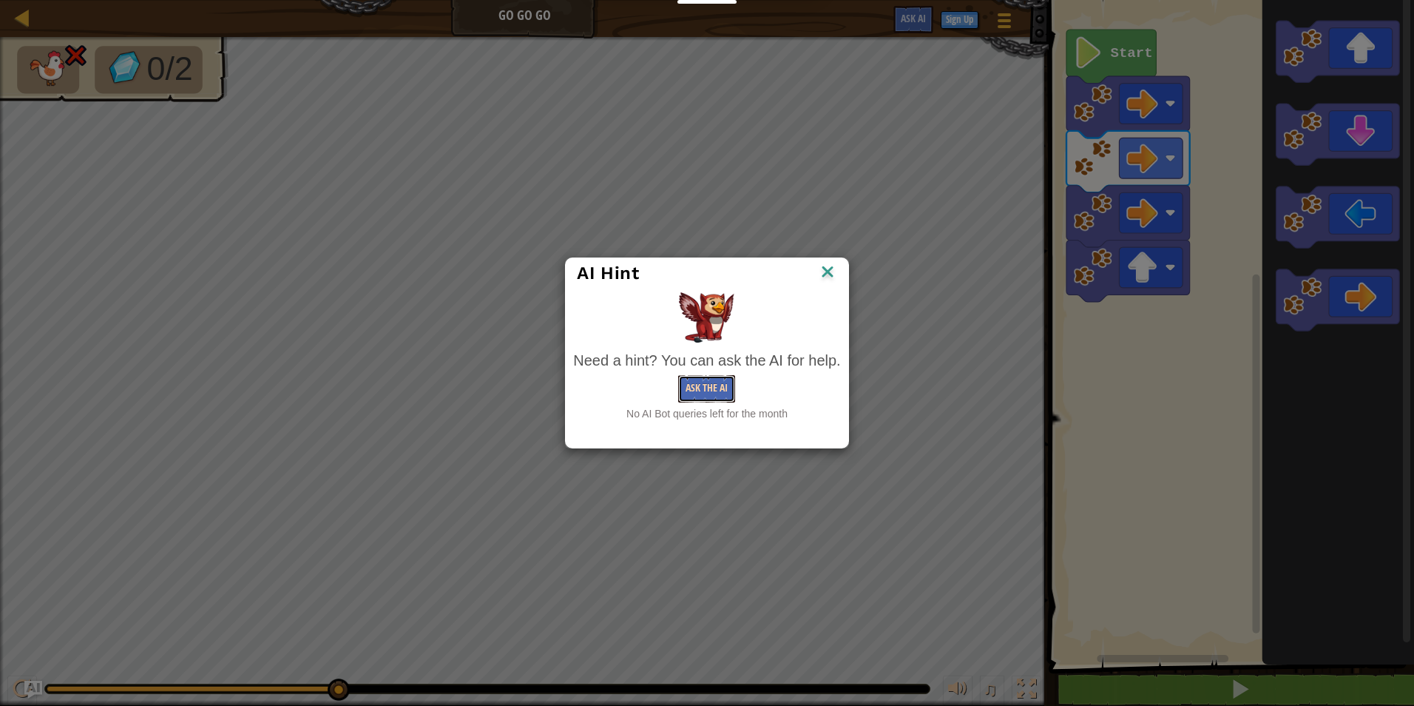
click at [709, 394] on button "Ask the AI" at bounding box center [706, 388] width 57 height 27
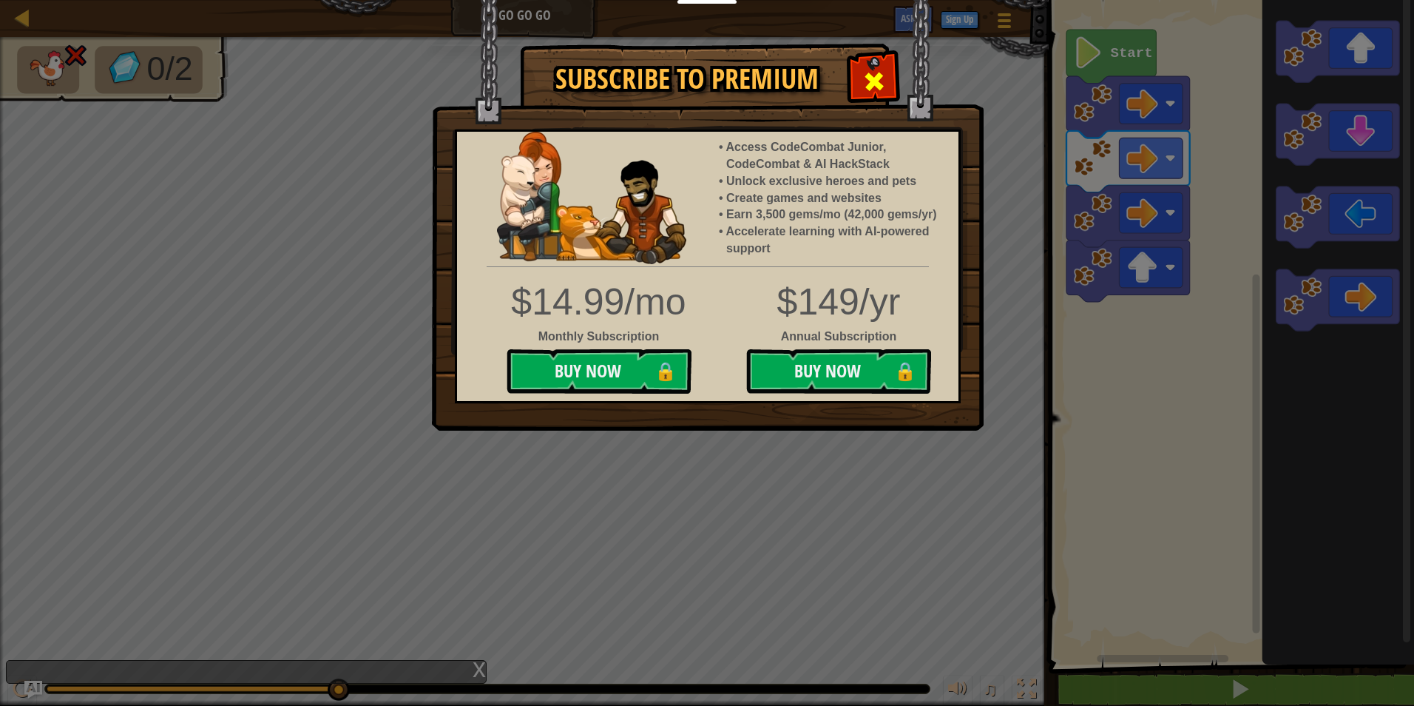
drag, startPoint x: 879, startPoint y: 82, endPoint x: 874, endPoint y: 72, distance: 10.6
click at [874, 72] on span at bounding box center [874, 82] width 24 height 24
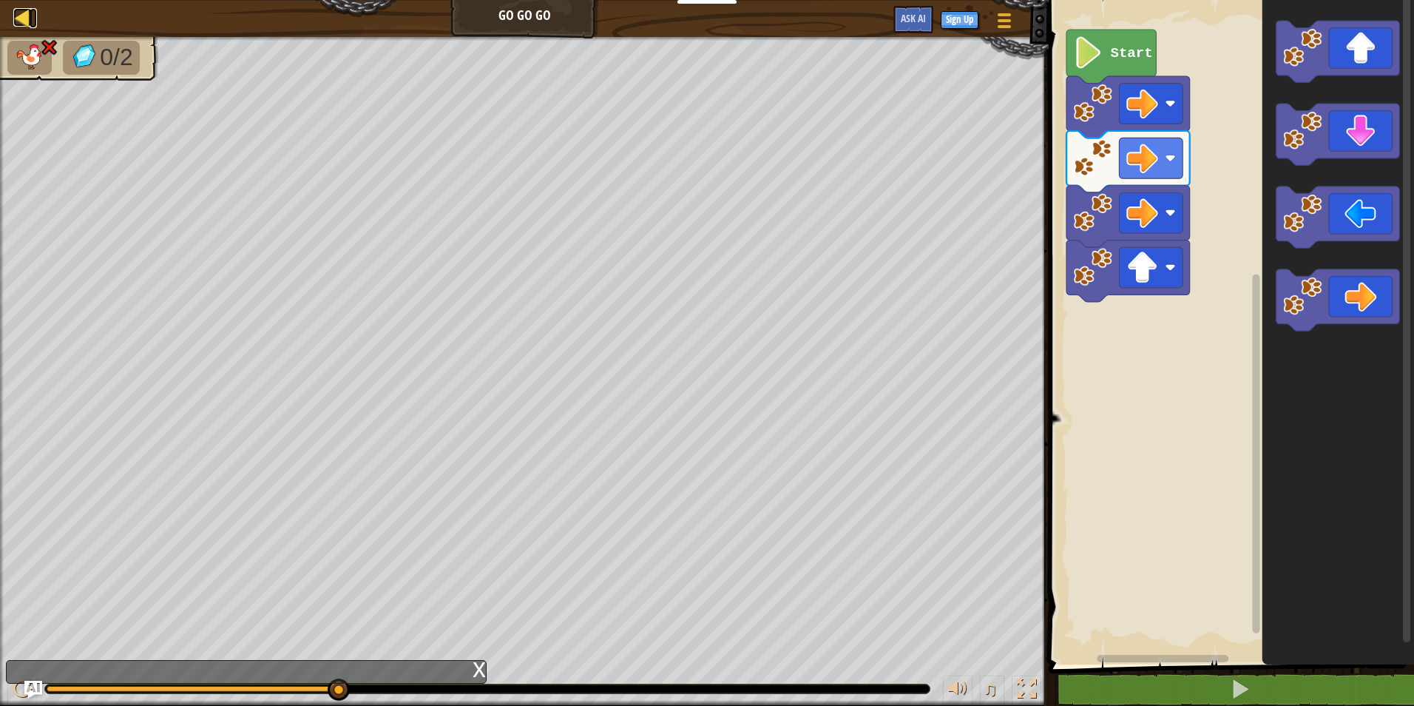
click at [31, 27] on div at bounding box center [22, 17] width 18 height 18
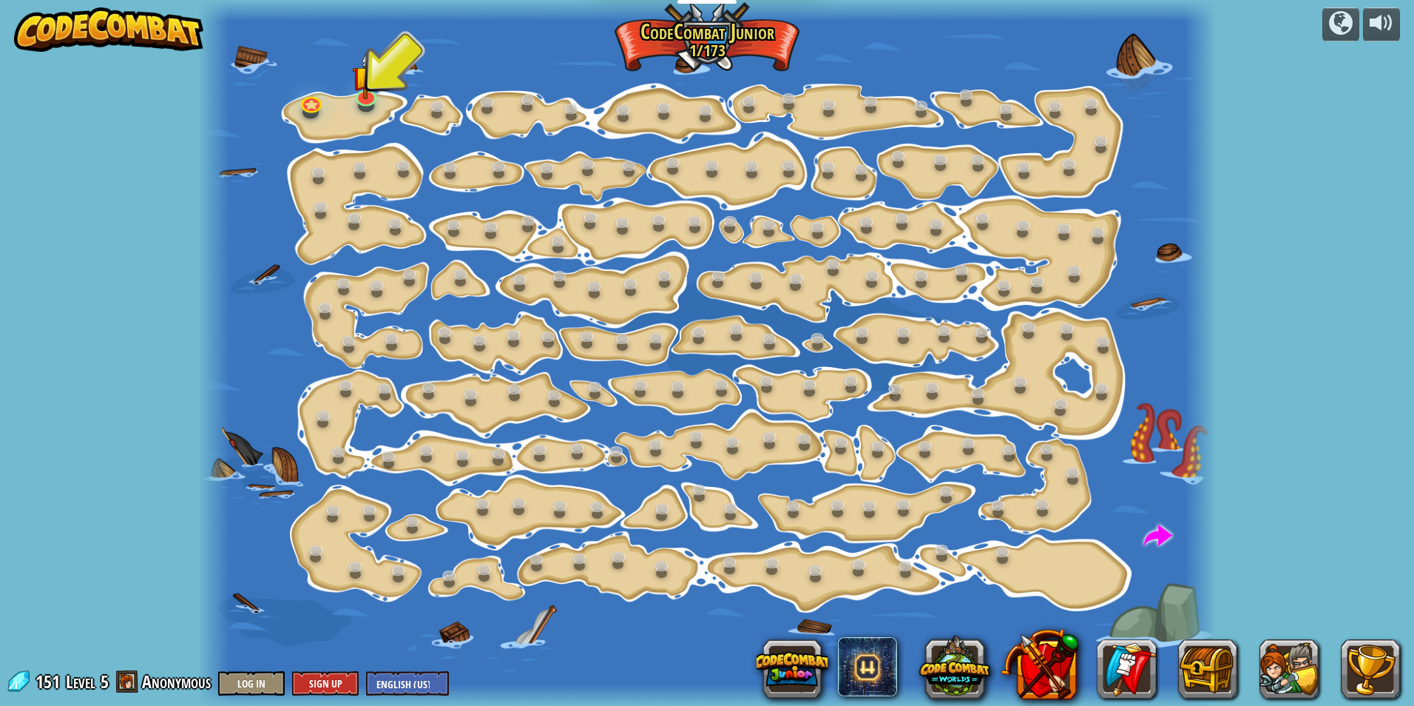
drag, startPoint x: 689, startPoint y: 456, endPoint x: 343, endPoint y: 90, distance: 503.9
click at [343, 90] on div at bounding box center [706, 353] width 1017 height 706
click at [366, 81] on img at bounding box center [366, 65] width 27 height 62
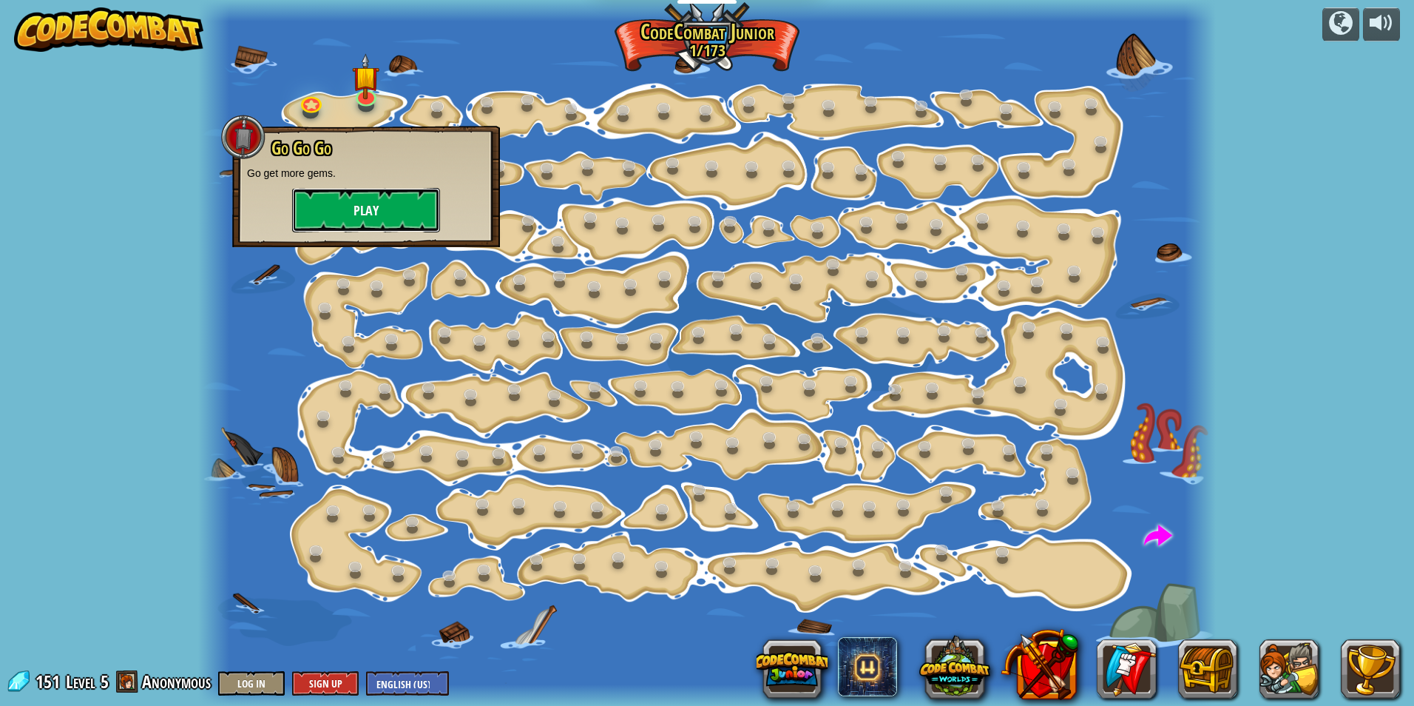
click at [395, 211] on button "Play" at bounding box center [366, 210] width 148 height 44
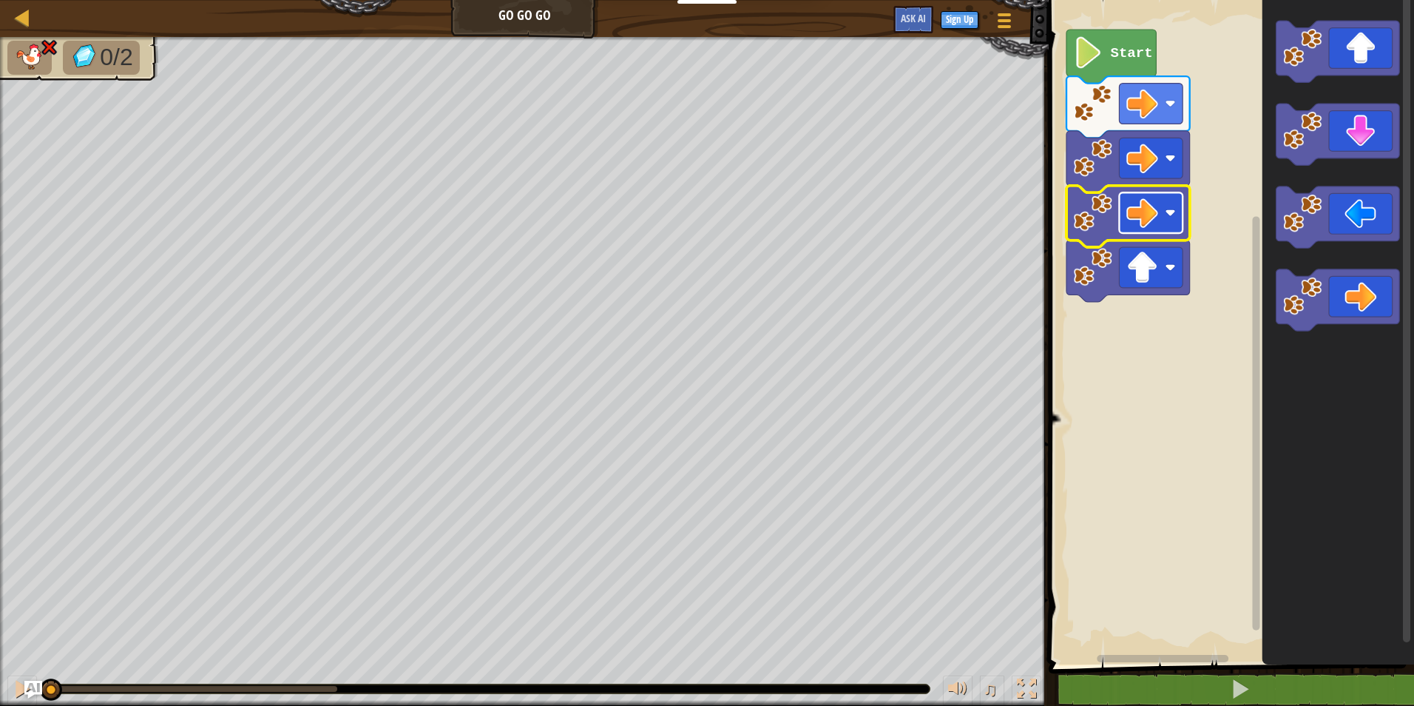
click at [1144, 210] on image "Blockly Workspace" at bounding box center [1143, 213] width 32 height 32
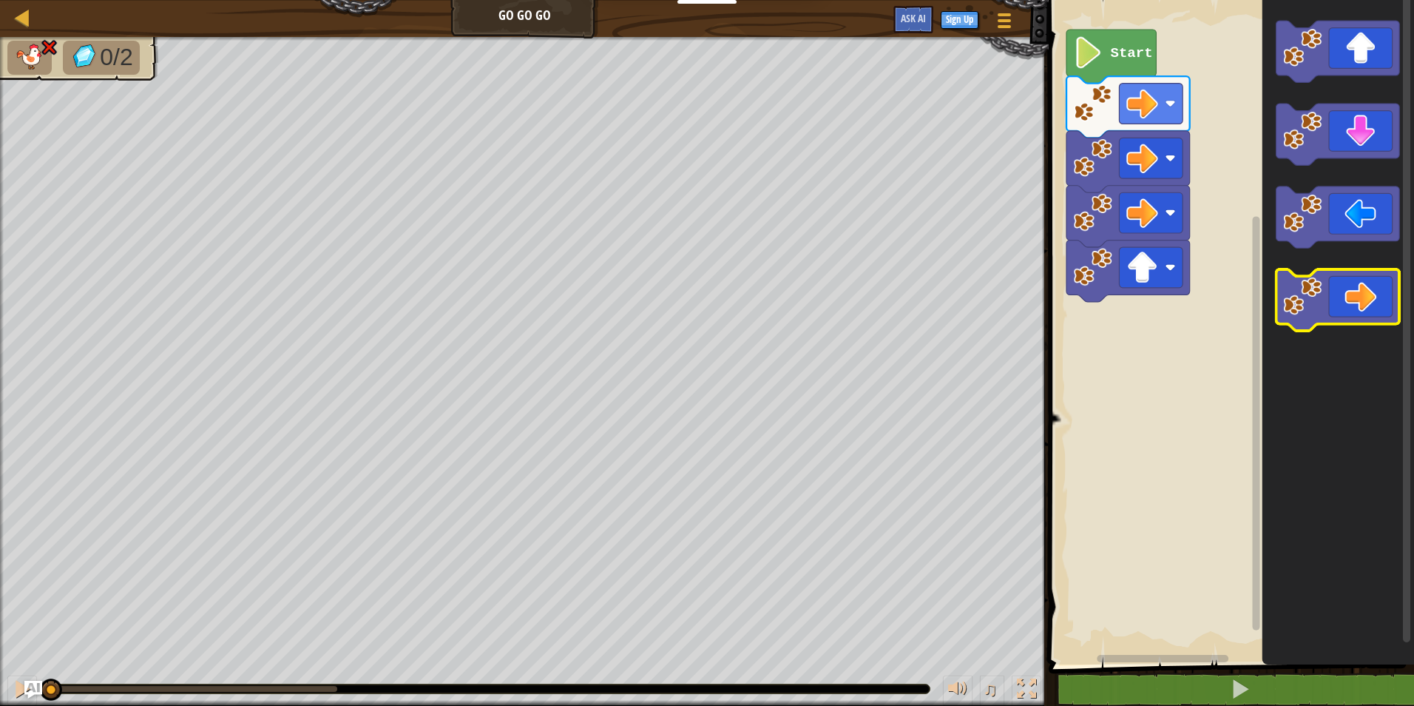
click at [1354, 294] on icon "Blockly Workspace" at bounding box center [1339, 299] width 124 height 61
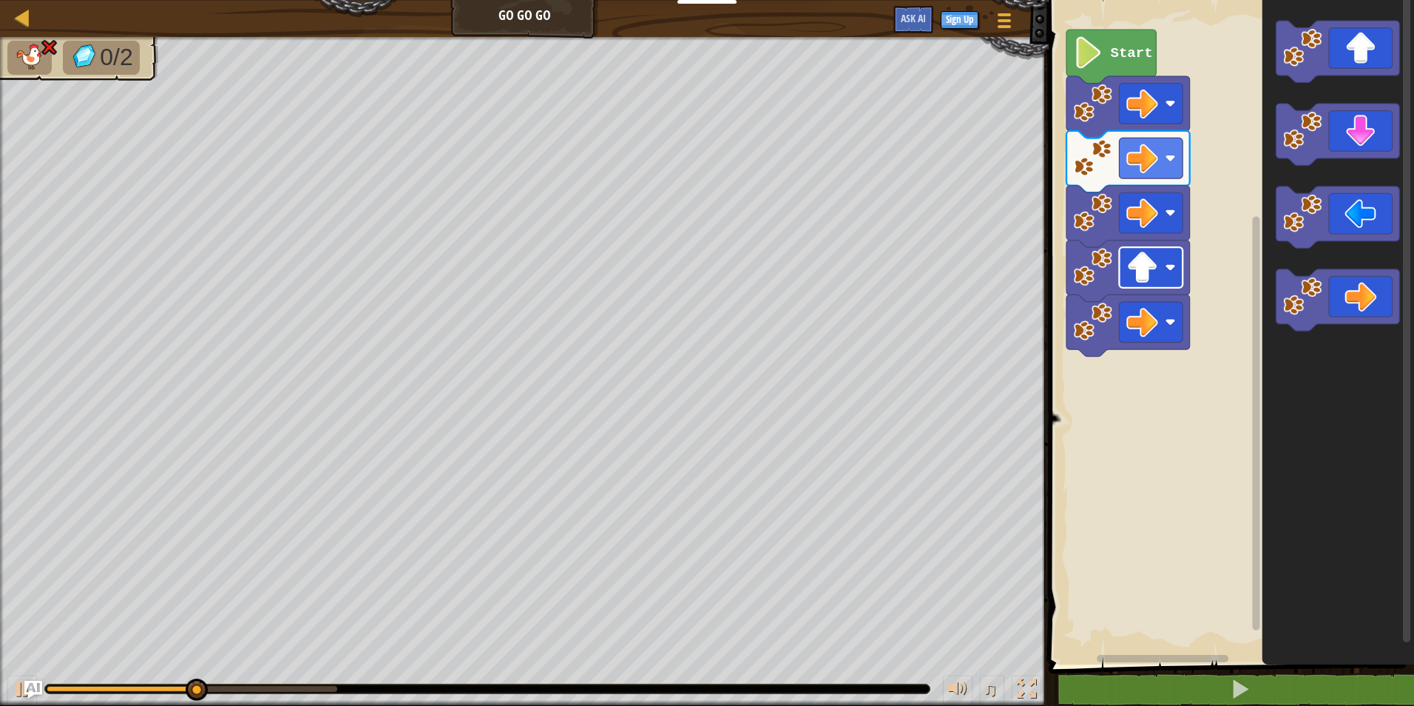
click at [1172, 271] on image "Blockly Workspace" at bounding box center [1171, 267] width 10 height 10
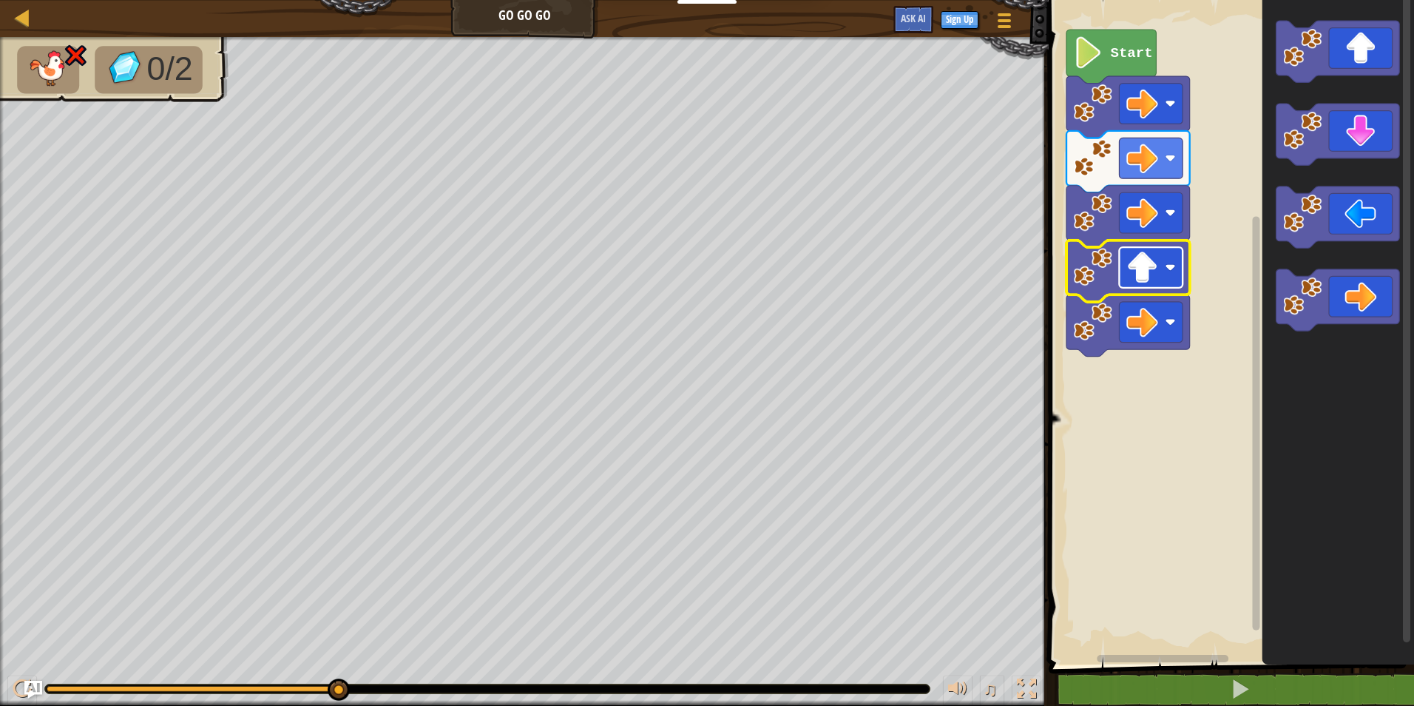
click at [1152, 276] on image "Blockly Workspace" at bounding box center [1143, 267] width 32 height 32
click at [1152, 278] on image "Blockly Workspace" at bounding box center [1143, 267] width 32 height 32
